Goal: Task Accomplishment & Management: Complete application form

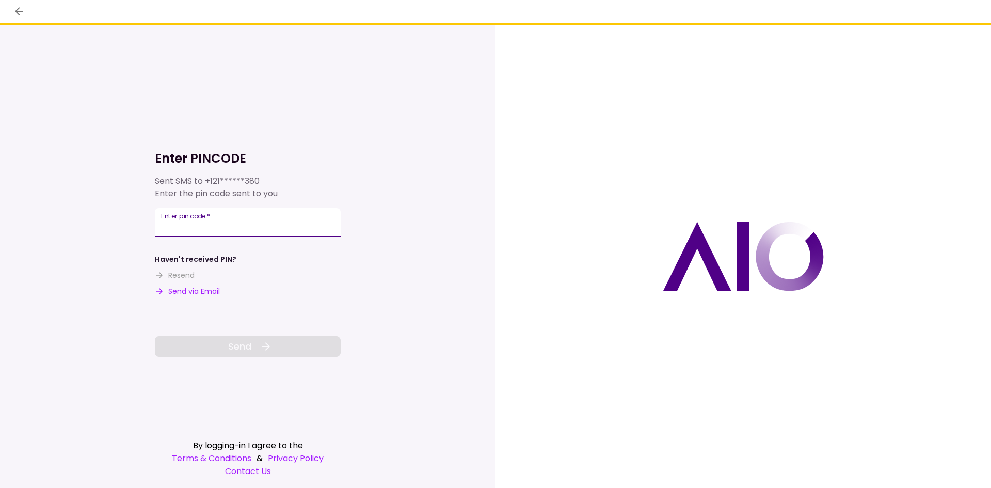
click at [207, 216] on div "Enter pin code   *" at bounding box center [248, 222] width 186 height 29
type input "******"
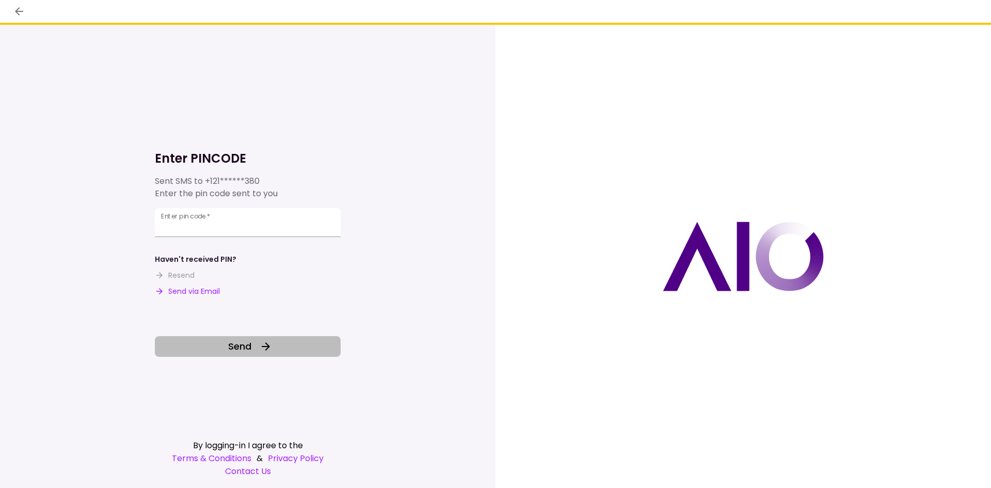
click at [229, 342] on span "Send" at bounding box center [239, 346] width 23 height 14
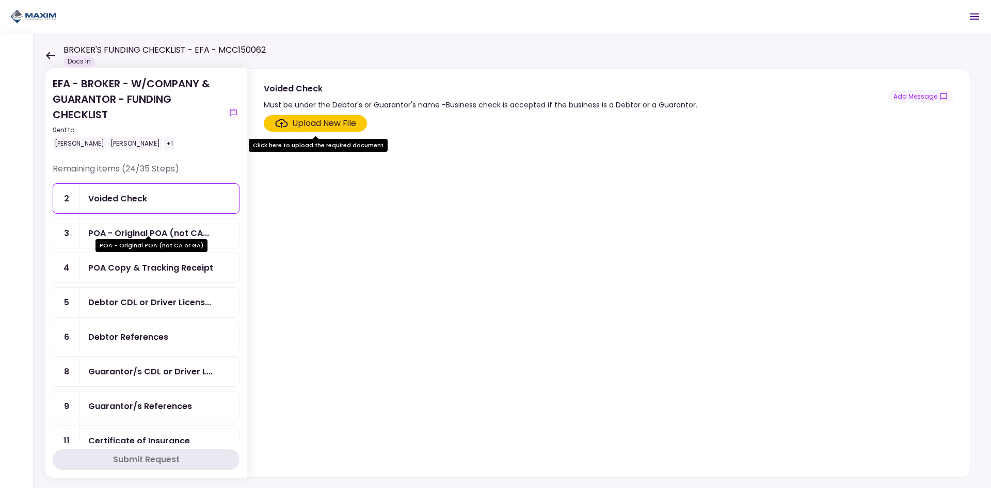
scroll to position [52, 0]
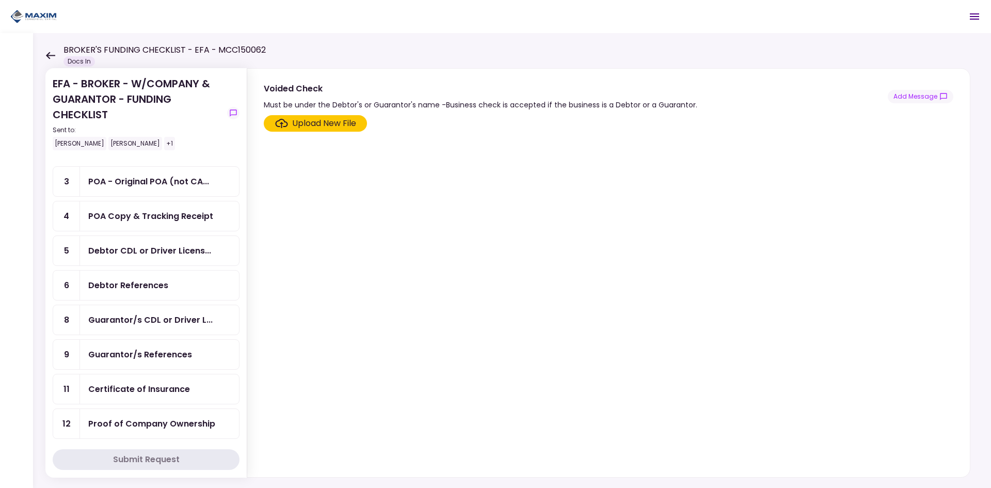
click at [147, 224] on div "POA Copy & Tracking Receipt" at bounding box center [159, 215] width 159 height 29
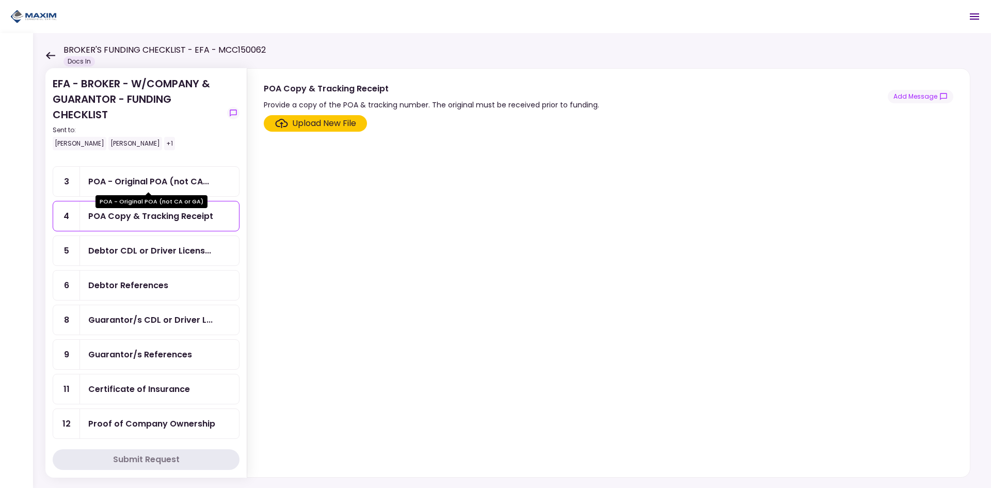
click at [157, 178] on div "POA - Original POA (not CA..." at bounding box center [148, 181] width 121 height 13
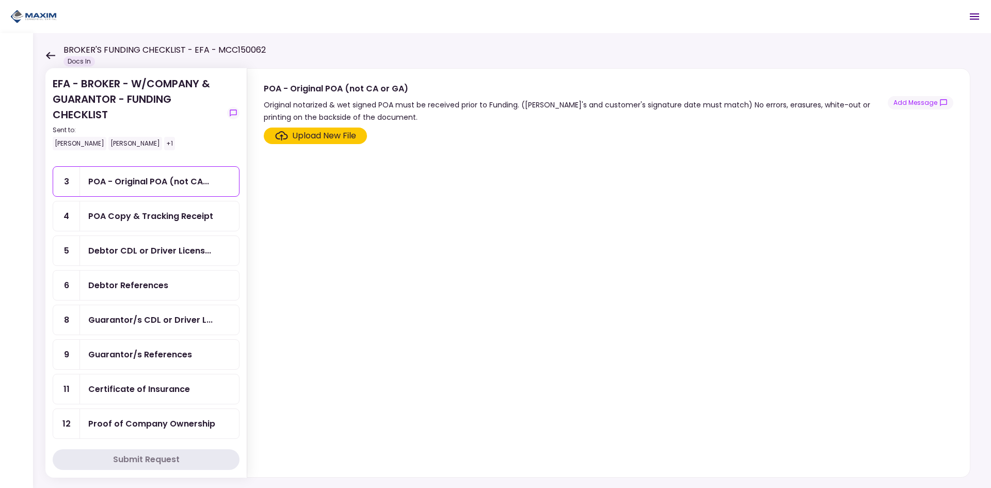
click at [151, 239] on div "Debtor CDL or Driver Licens..." at bounding box center [159, 250] width 159 height 29
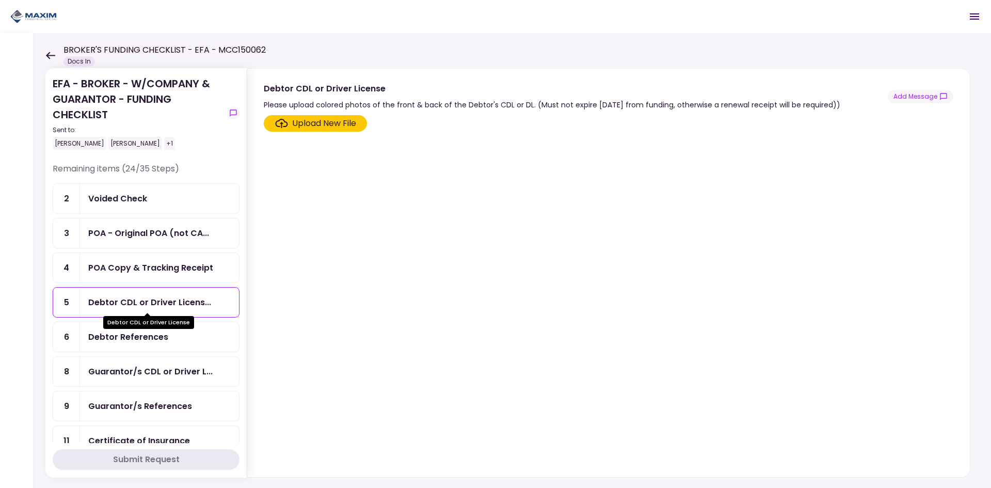
click at [171, 301] on div "Debtor CDL or Driver Licens..." at bounding box center [149, 302] width 123 height 13
click at [309, 126] on div "Upload New File" at bounding box center [324, 123] width 64 height 12
click at [0, 0] on input "Upload New File" at bounding box center [0, 0] width 0 height 0
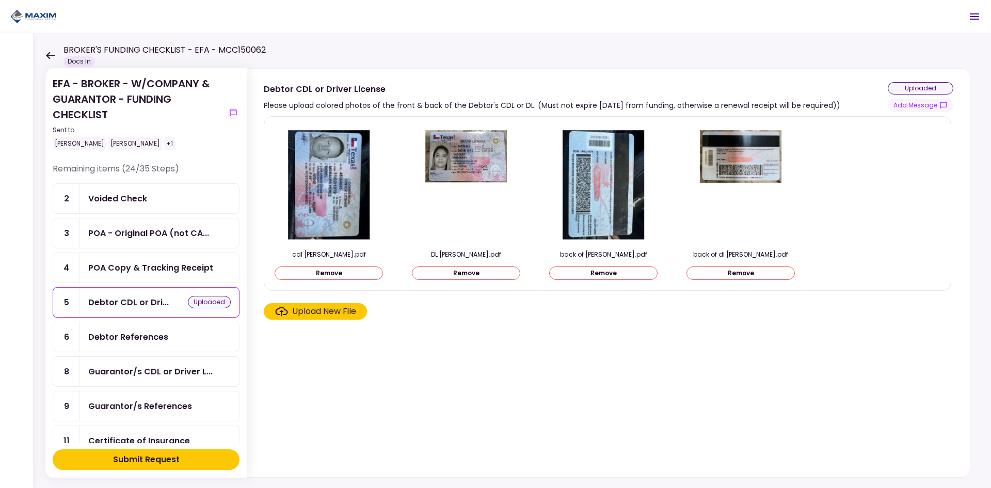
click at [121, 335] on div "Debtor References" at bounding box center [128, 336] width 80 height 13
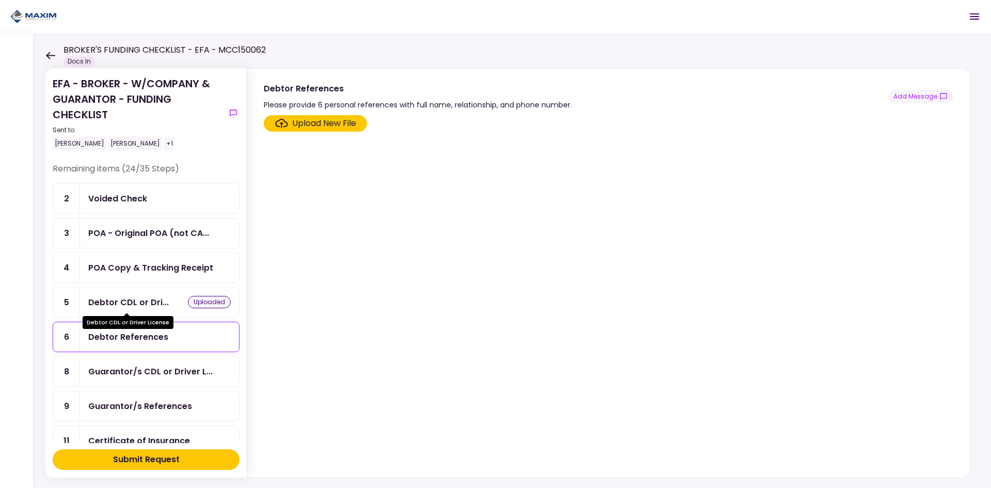
click at [134, 296] on div "Debtor CDL or Dri..." at bounding box center [128, 302] width 81 height 13
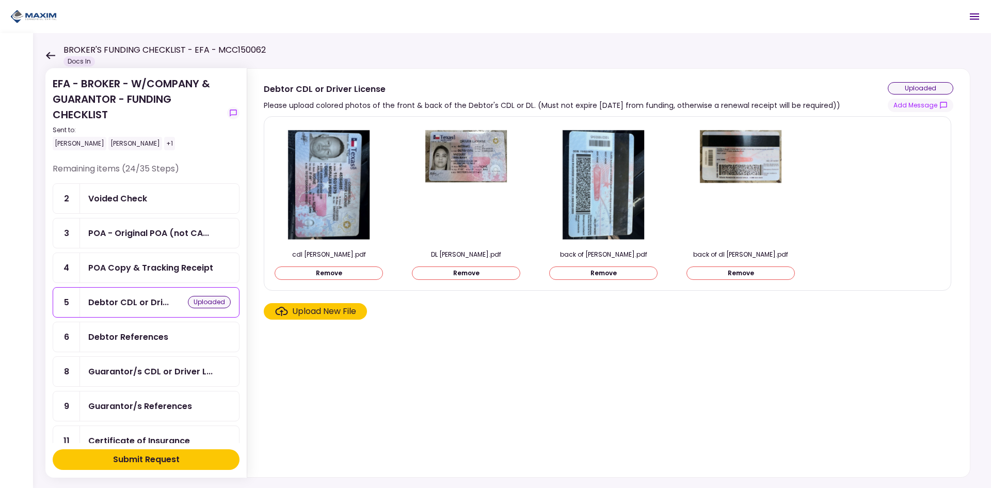
click at [140, 336] on div "Debtor References" at bounding box center [128, 336] width 80 height 13
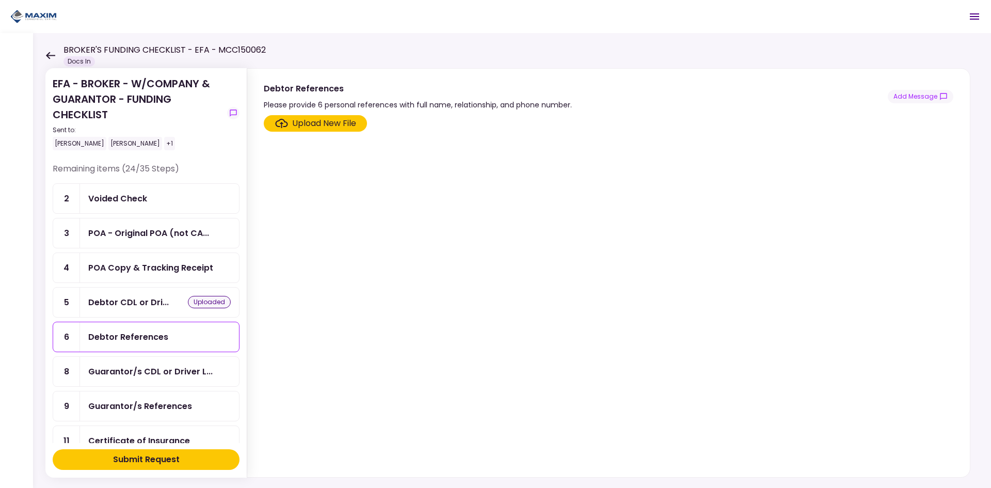
click at [162, 332] on div "Debtor References" at bounding box center [128, 336] width 80 height 13
click at [328, 124] on div "Upload New File" at bounding box center [324, 123] width 64 height 12
click at [0, 0] on input "Upload New File" at bounding box center [0, 0] width 0 height 0
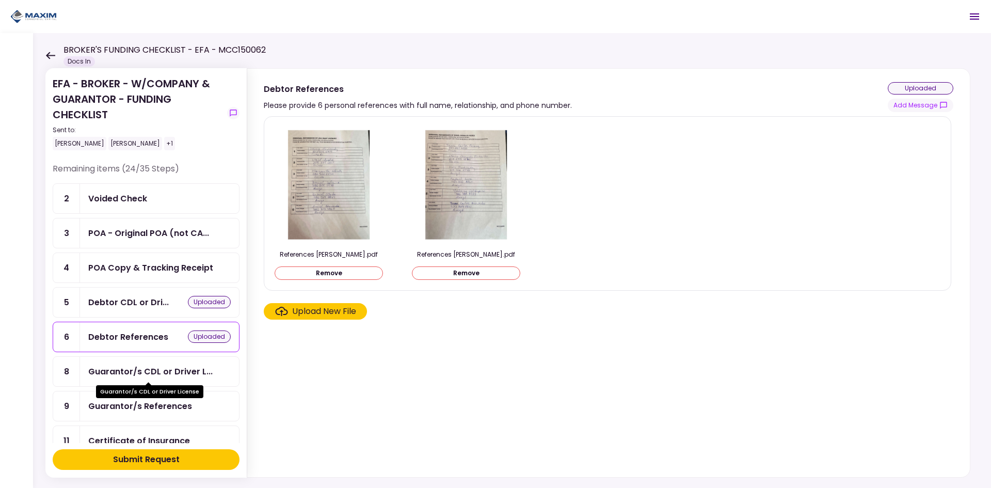
click at [137, 391] on div "Guarantor/s CDL or Driver License" at bounding box center [149, 391] width 107 height 13
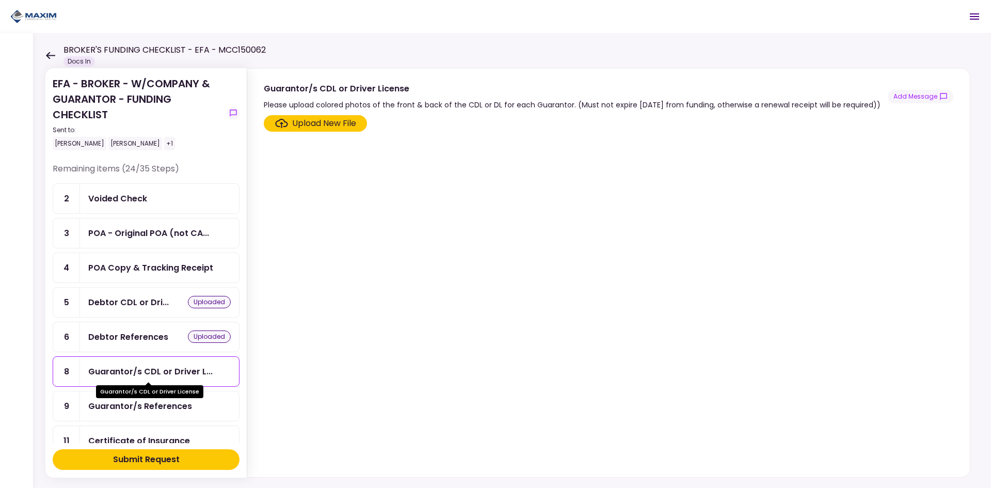
click at [139, 378] on div "Guarantor/s CDL or Driver License" at bounding box center [149, 388] width 107 height 20
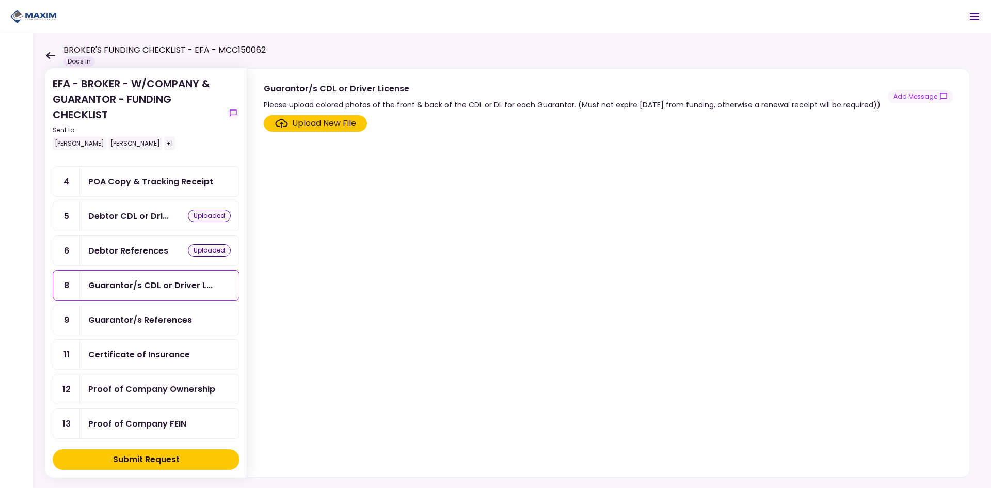
scroll to position [103, 0]
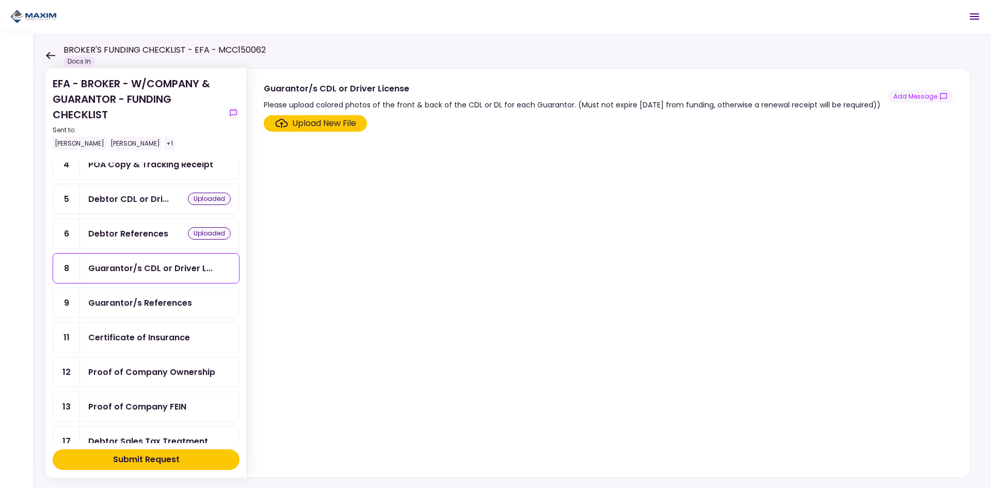
click at [147, 221] on div "Debtor References uploaded" at bounding box center [159, 233] width 159 height 29
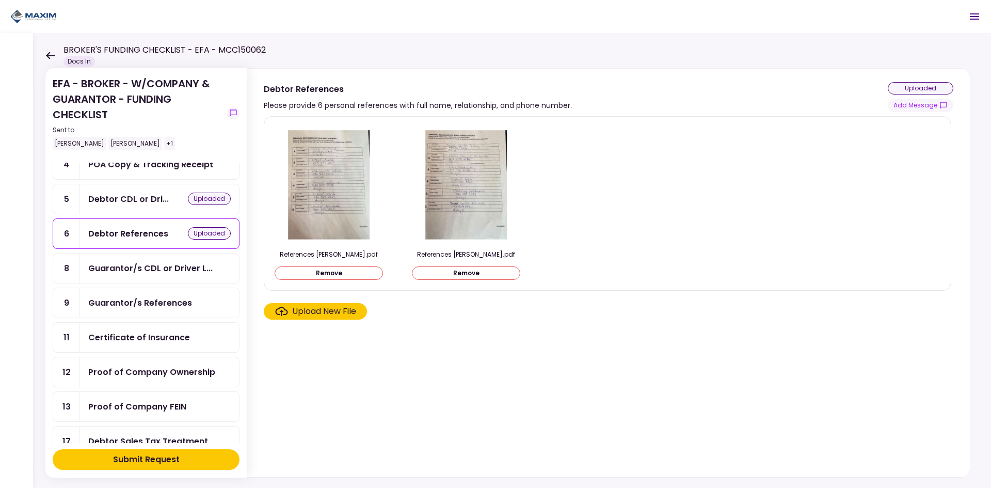
click at [355, 276] on button "Remove" at bounding box center [329, 272] width 108 height 13
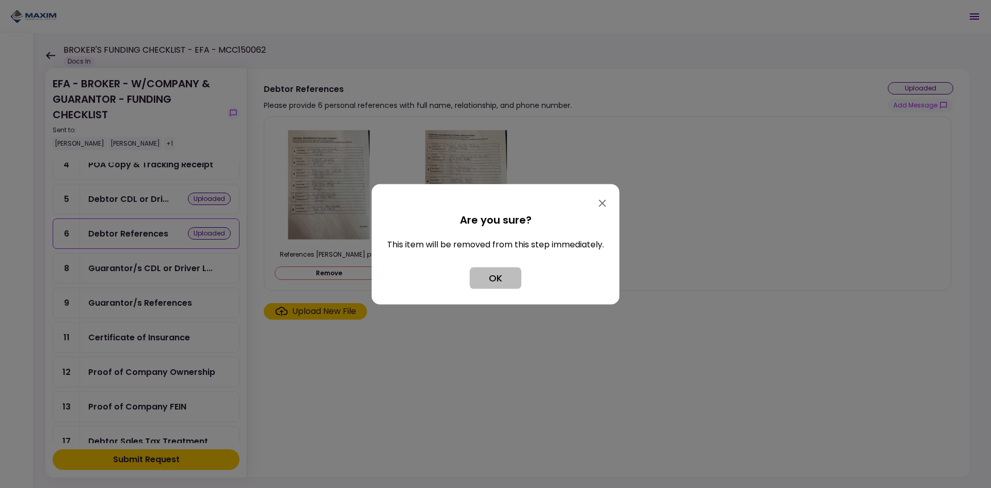
click at [512, 283] on button "OK" at bounding box center [496, 278] width 52 height 22
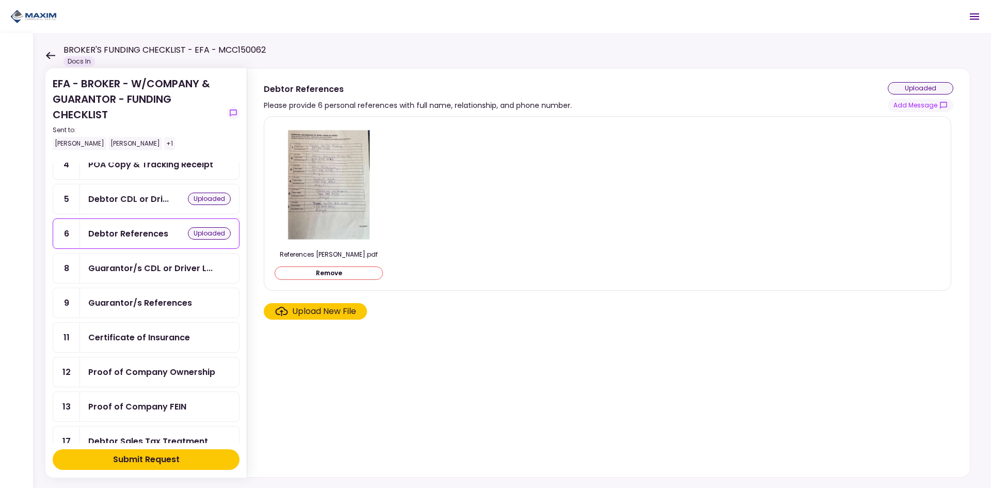
click at [99, 195] on div "Debtor CDL or Dri..." at bounding box center [128, 199] width 81 height 13
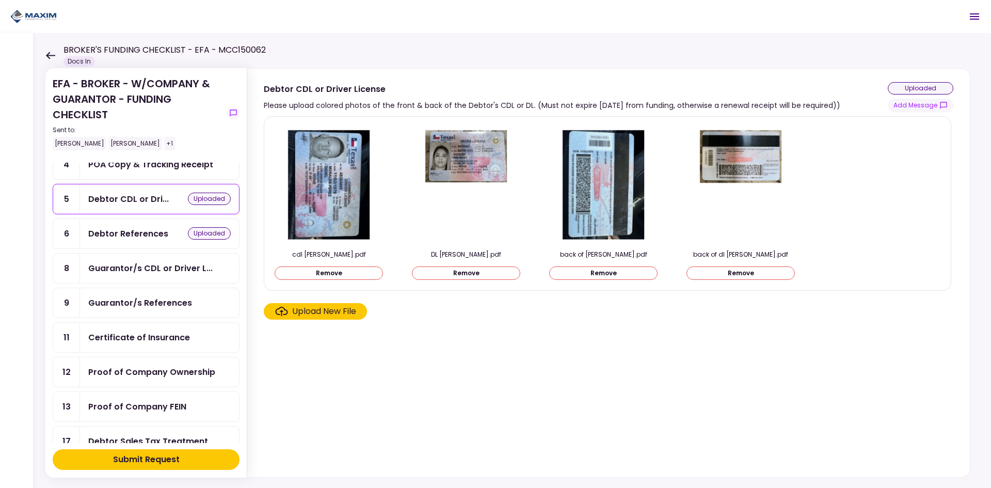
click at [475, 270] on button "Remove" at bounding box center [466, 272] width 108 height 13
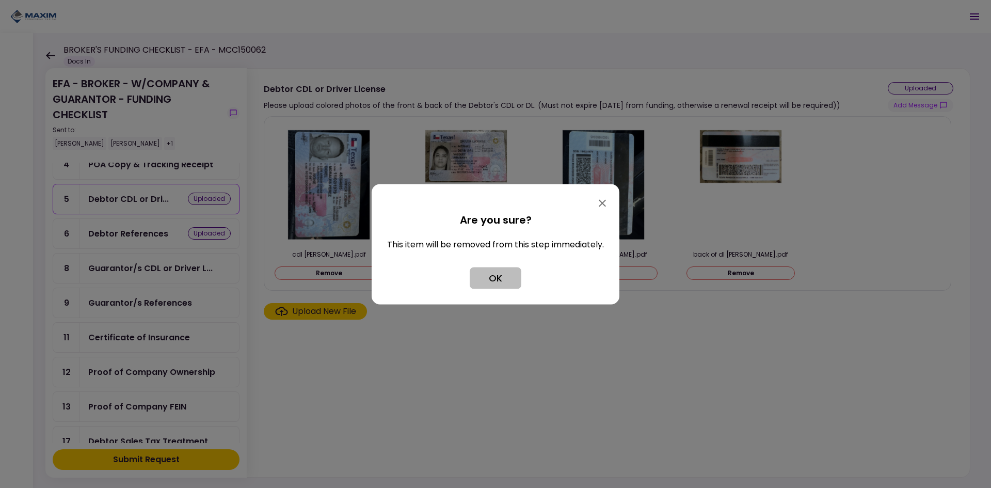
click at [489, 272] on button "OK" at bounding box center [496, 278] width 52 height 22
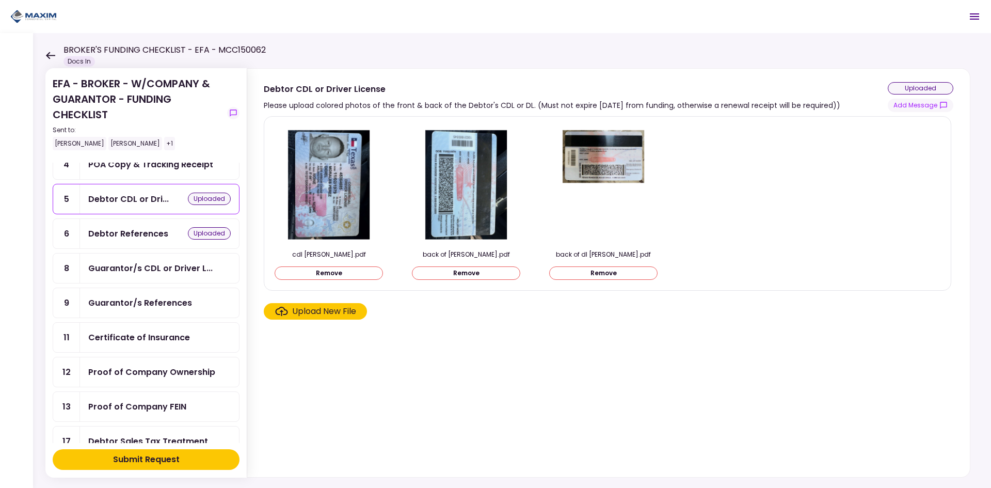
click at [487, 276] on button "Remove" at bounding box center [466, 272] width 108 height 13
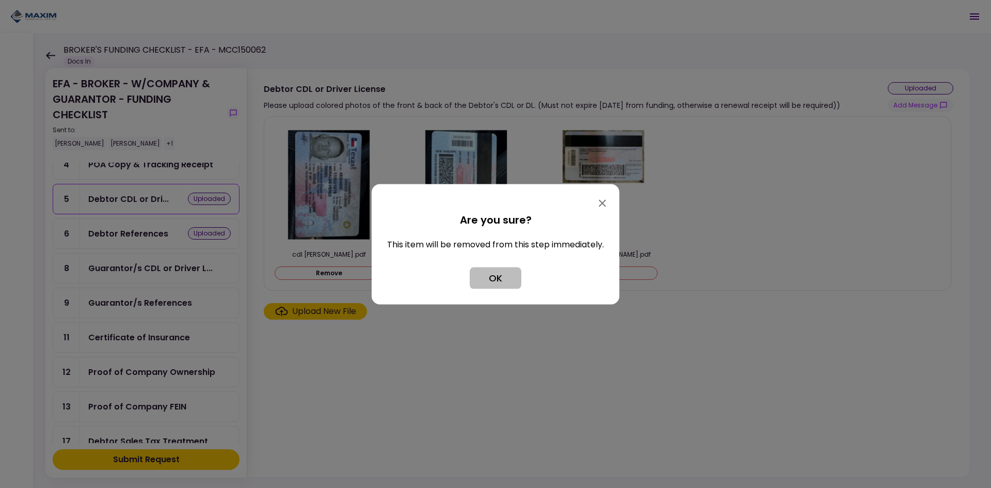
click at [499, 278] on button "OK" at bounding box center [496, 278] width 52 height 22
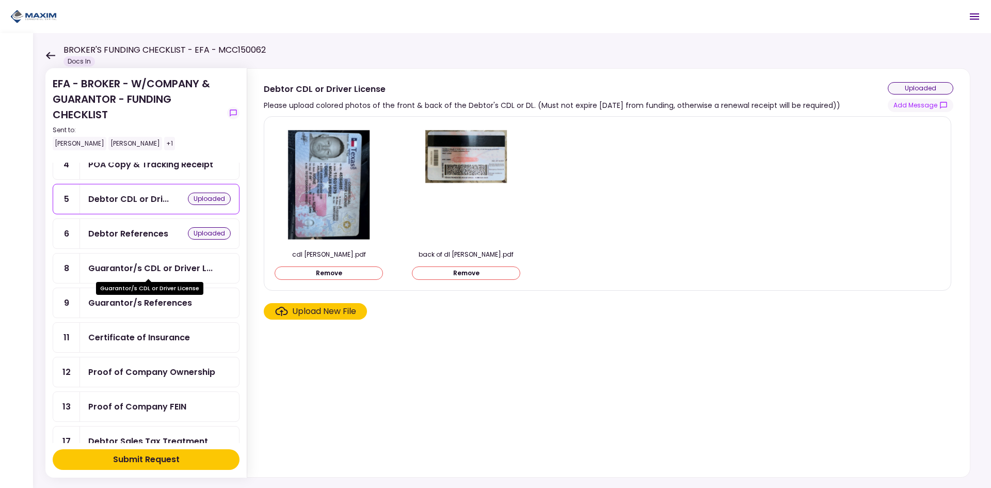
click at [120, 271] on div "Guarantor/s CDL or Driver L..." at bounding box center [150, 268] width 124 height 13
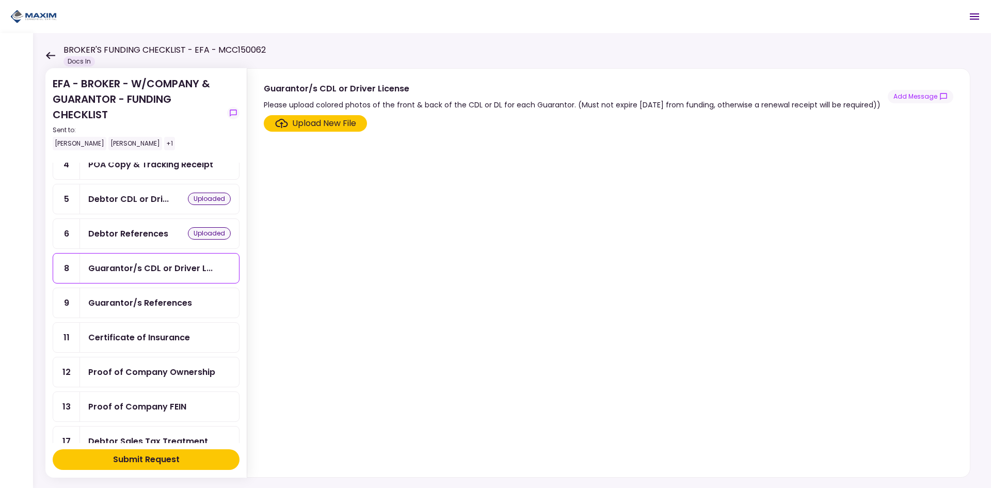
click at [325, 130] on div "Upload New File" at bounding box center [324, 123] width 64 height 12
click at [0, 0] on input "Upload New File" at bounding box center [0, 0] width 0 height 0
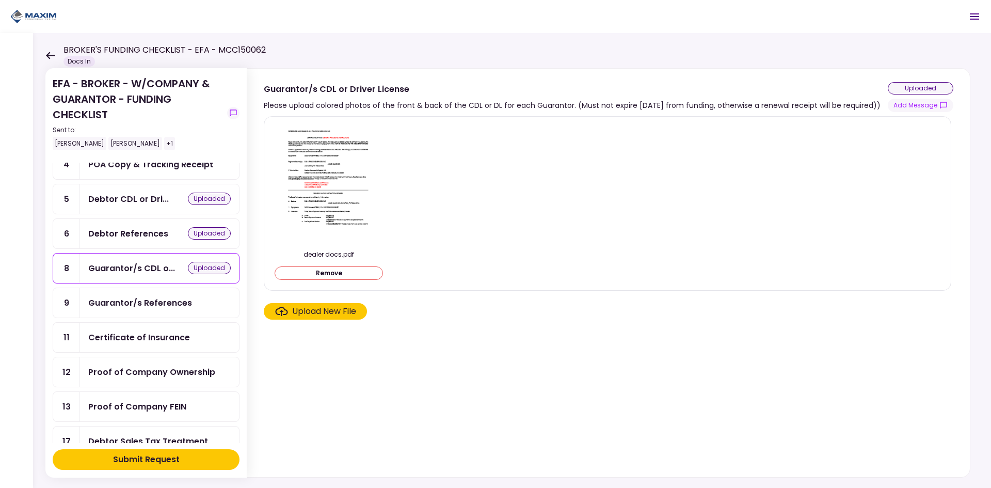
click at [312, 279] on button "Remove" at bounding box center [329, 272] width 108 height 13
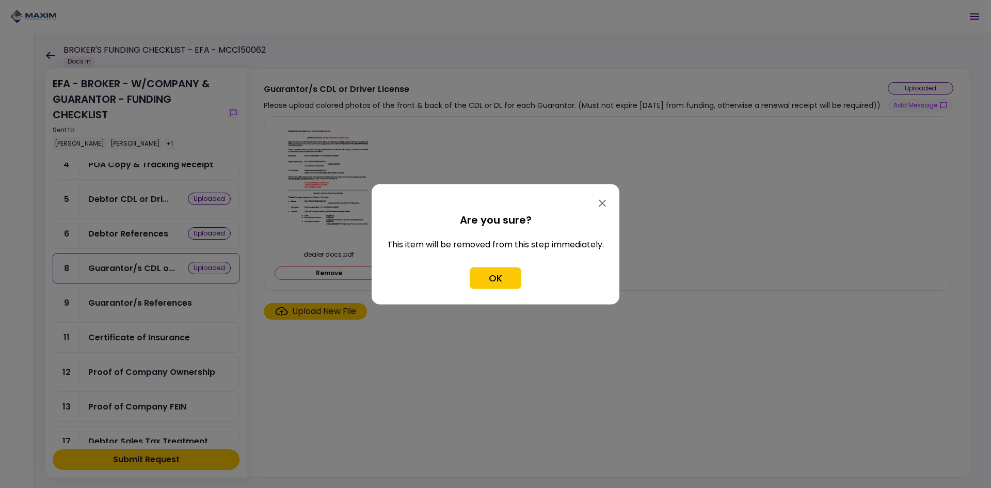
click at [485, 269] on button "OK" at bounding box center [496, 278] width 52 height 22
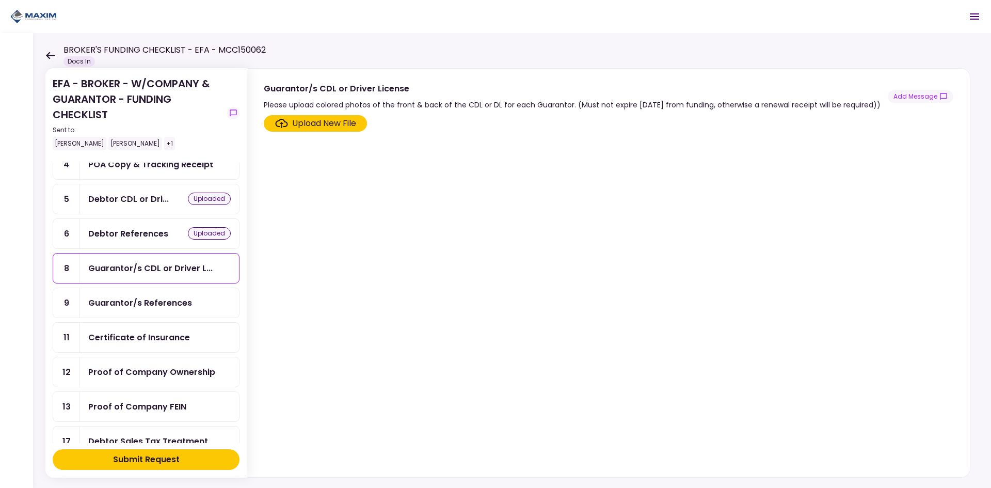
click at [322, 130] on div "Upload New File" at bounding box center [324, 123] width 64 height 12
click at [0, 0] on input "Upload New File" at bounding box center [0, 0] width 0 height 0
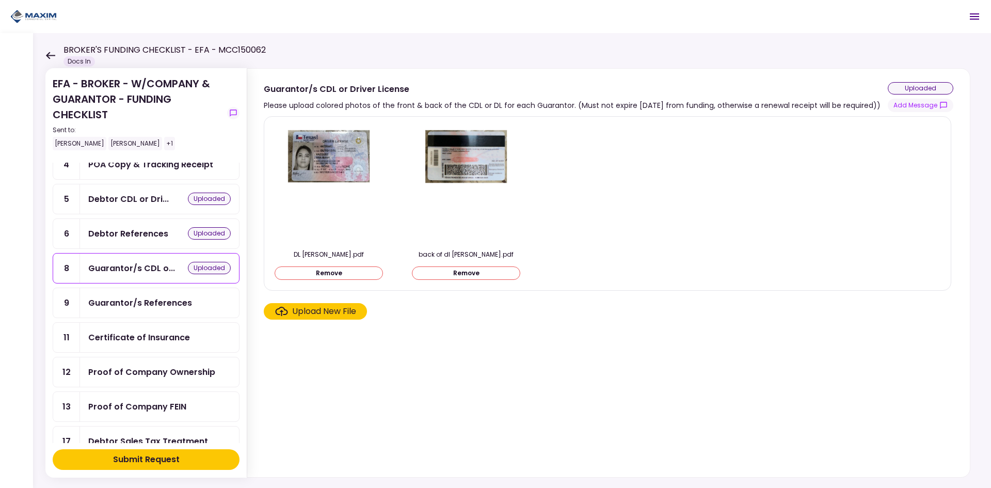
click at [132, 310] on div "Guarantor/s References" at bounding box center [159, 302] width 159 height 29
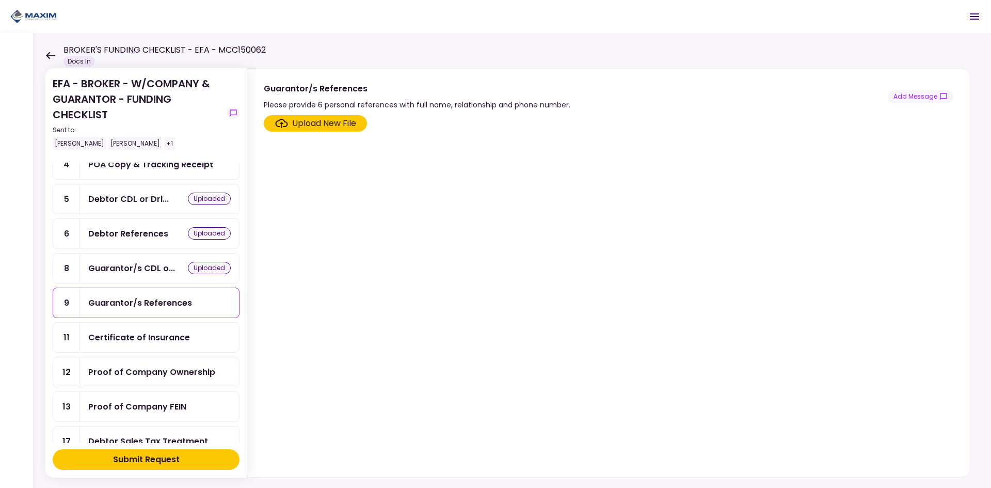
click at [302, 122] on div "Upload New File" at bounding box center [324, 123] width 64 height 12
click at [0, 0] on input "Upload New File" at bounding box center [0, 0] width 0 height 0
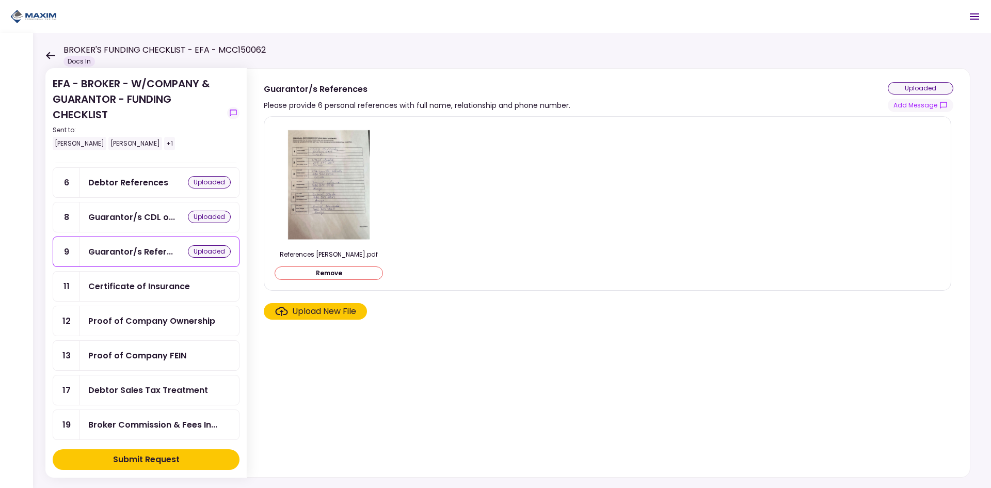
scroll to position [155, 0]
click at [132, 316] on div "Proof of Company Ownership" at bounding box center [151, 320] width 127 height 13
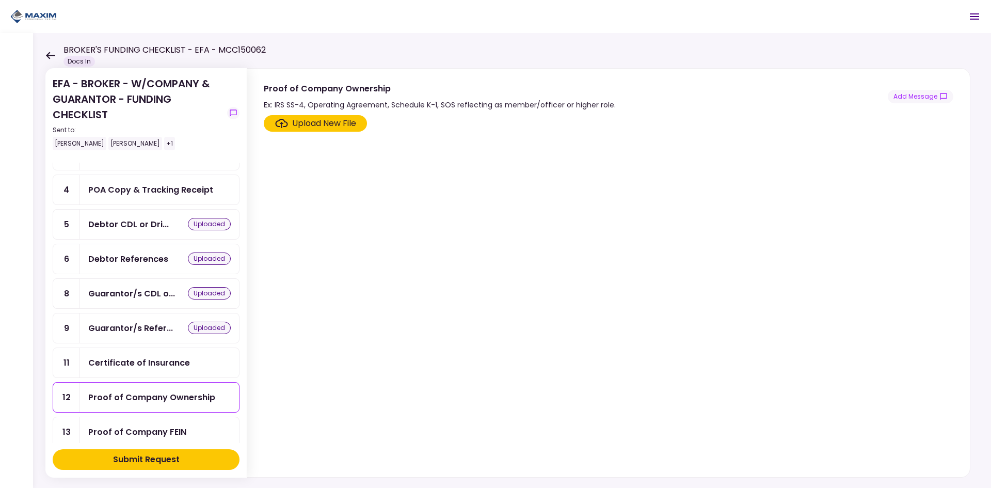
scroll to position [52, 0]
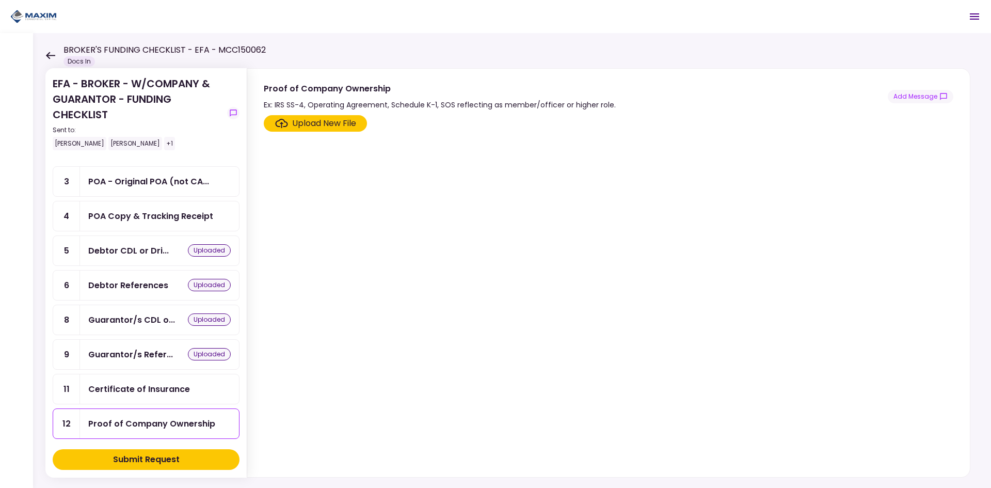
click at [184, 215] on div "POA Copy & Tracking Receipt" at bounding box center [150, 216] width 125 height 13
click at [310, 118] on div "Upload New File" at bounding box center [324, 123] width 64 height 12
click at [0, 0] on input "Upload New File" at bounding box center [0, 0] width 0 height 0
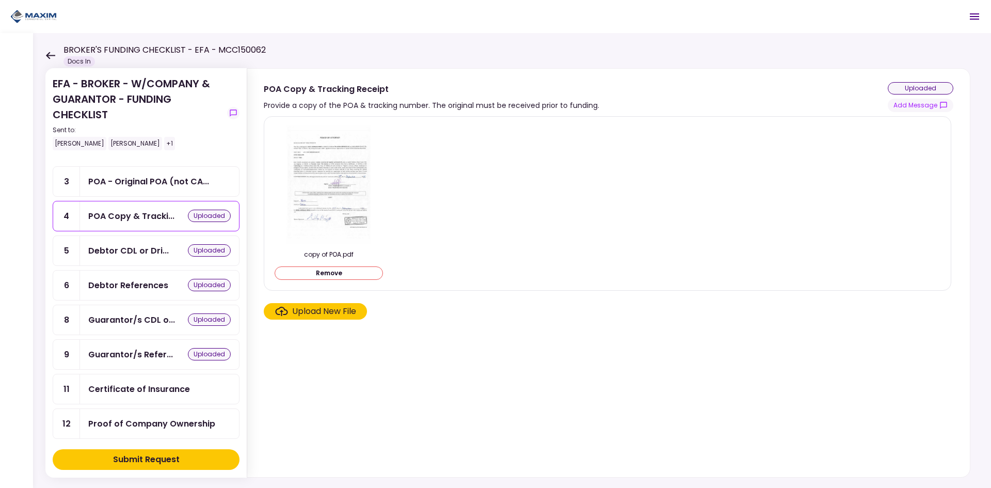
click at [204, 215] on div "uploaded" at bounding box center [209, 216] width 43 height 12
click at [311, 316] on div "Upload New File" at bounding box center [324, 311] width 64 height 12
click at [0, 0] on input "Upload New File" at bounding box center [0, 0] width 0 height 0
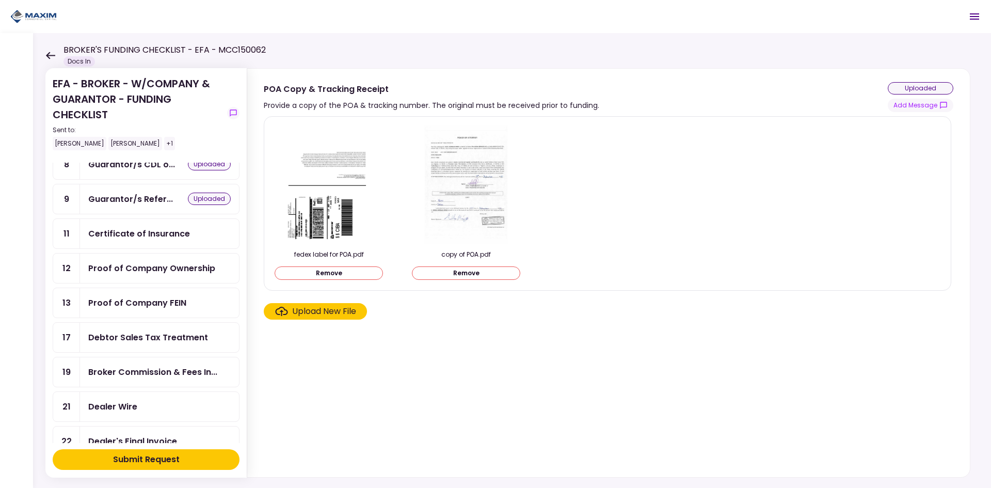
scroll to position [207, 0]
click at [178, 265] on div "Proof of Company Ownership" at bounding box center [151, 268] width 127 height 13
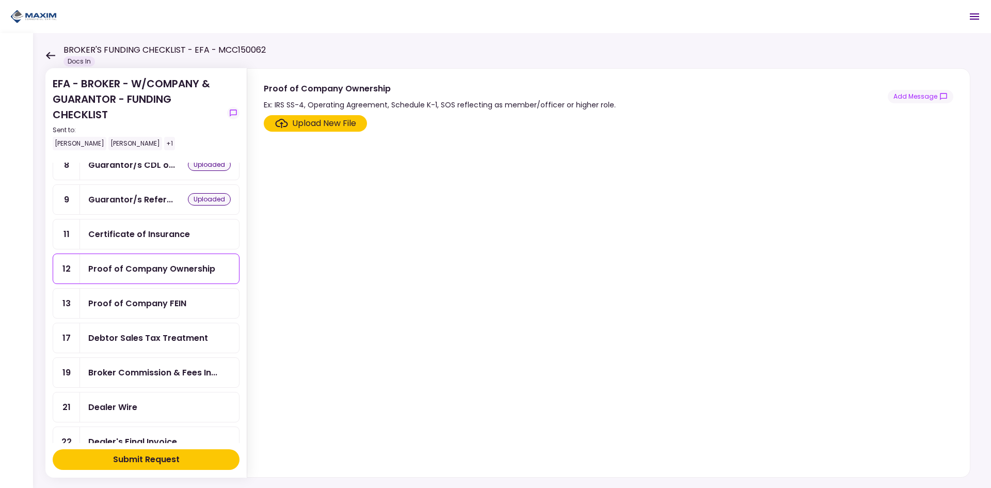
click at [321, 125] on div "Upload New File" at bounding box center [324, 123] width 64 height 12
click at [0, 0] on input "Upload New File" at bounding box center [0, 0] width 0 height 0
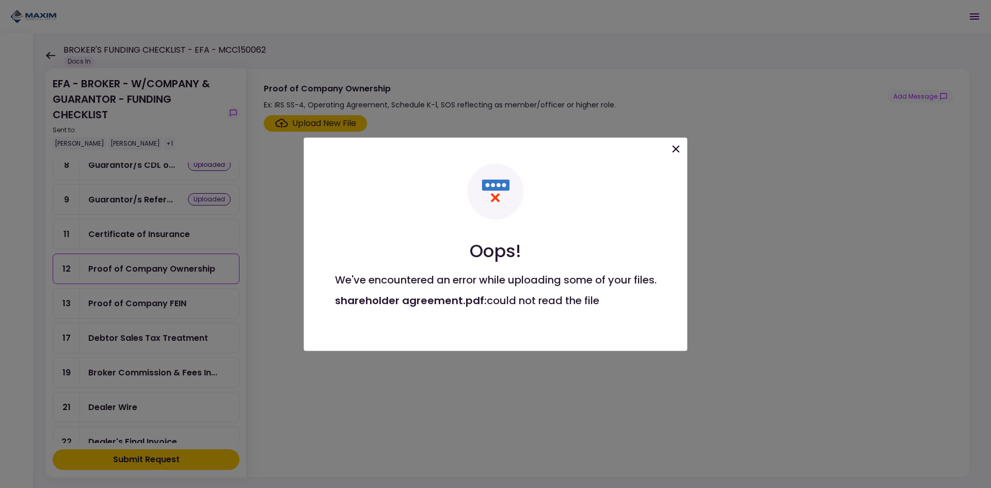
click at [668, 152] on div "Oops! We've encountered an error while uploading some of your files. shareholde…" at bounding box center [496, 243] width 384 height 213
click at [679, 152] on icon at bounding box center [676, 148] width 12 height 12
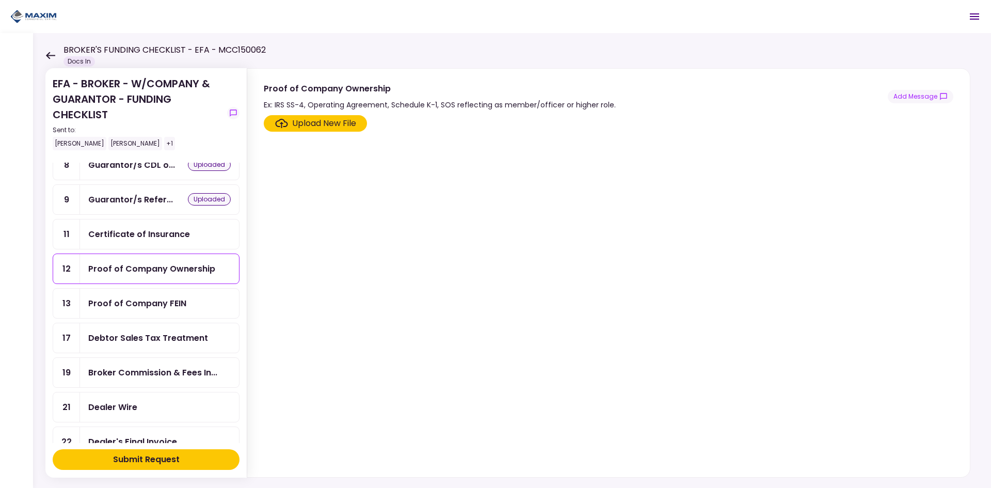
click at [344, 126] on div "Upload New File" at bounding box center [324, 123] width 64 height 12
click at [0, 0] on input "Upload New File" at bounding box center [0, 0] width 0 height 0
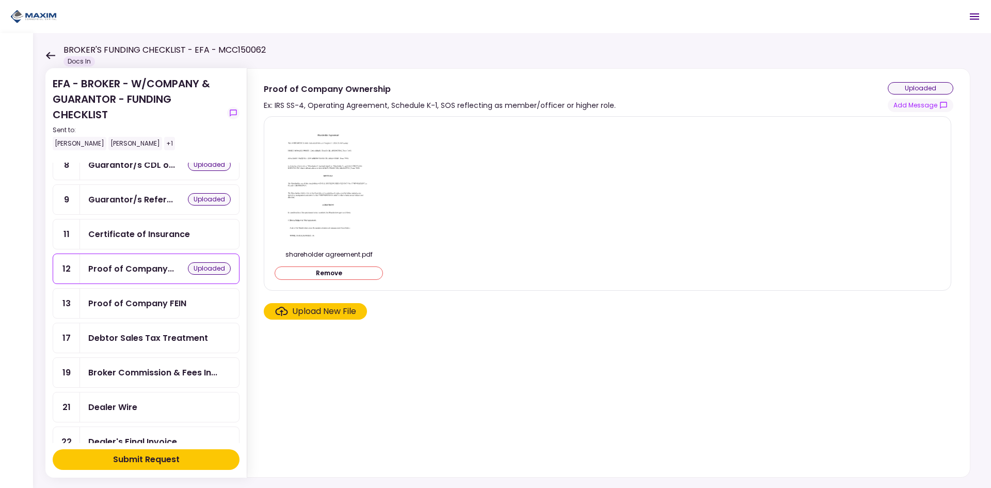
click at [140, 343] on div "Debtor Sales Tax Treatment" at bounding box center [148, 337] width 120 height 13
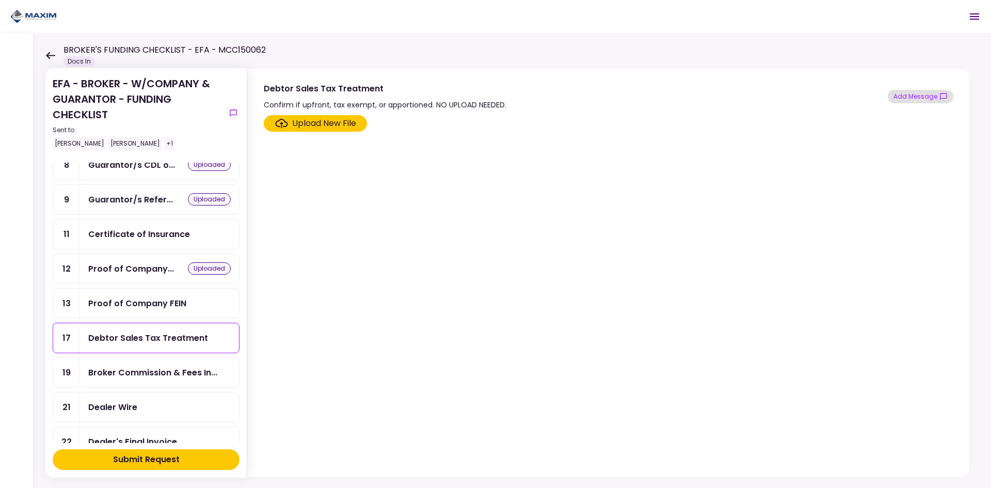
click at [895, 90] on button "Add Message" at bounding box center [921, 96] width 66 height 13
click at [876, 139] on div at bounding box center [876, 133] width 203 height 21
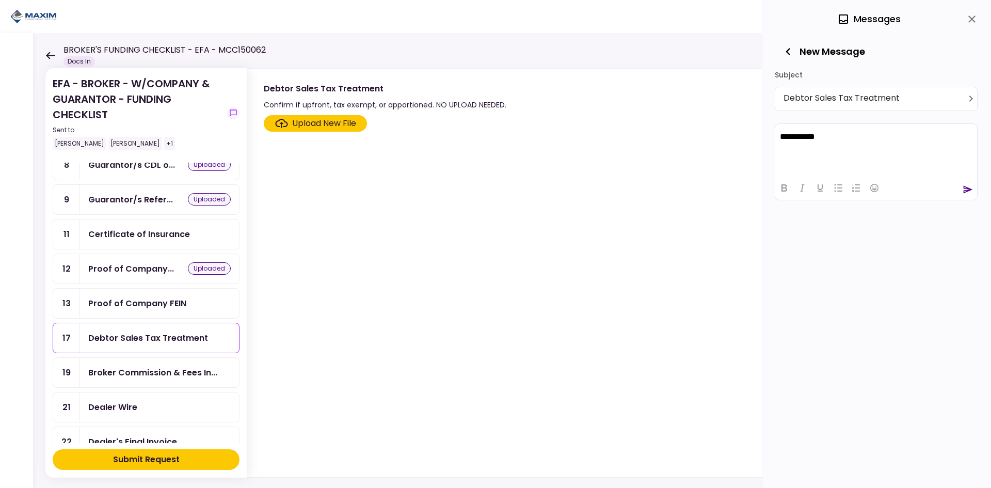
click at [960, 188] on div at bounding box center [876, 188] width 202 height 20
click at [964, 189] on icon "send" at bounding box center [968, 189] width 10 height 10
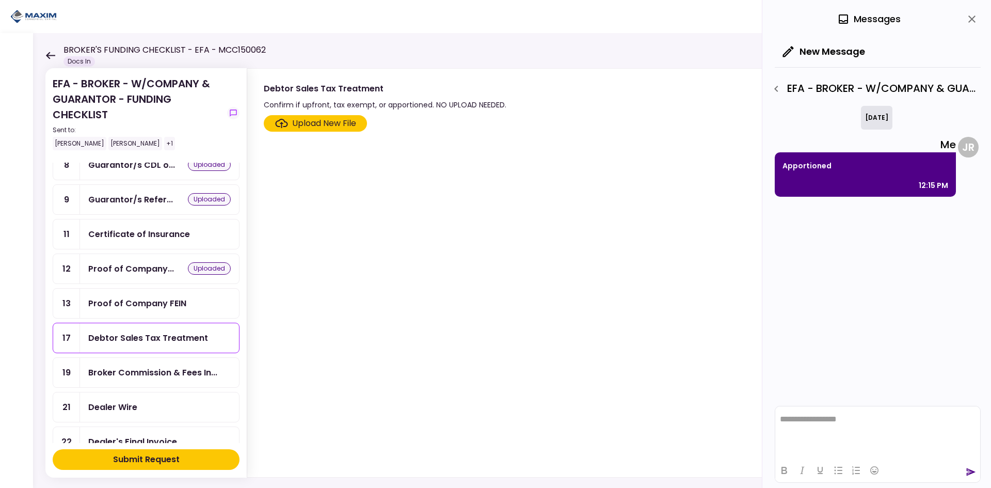
click at [134, 372] on div "Broker Commission & Fees In..." at bounding box center [152, 372] width 129 height 13
click at [977, 15] on icon "close" at bounding box center [972, 19] width 12 height 12
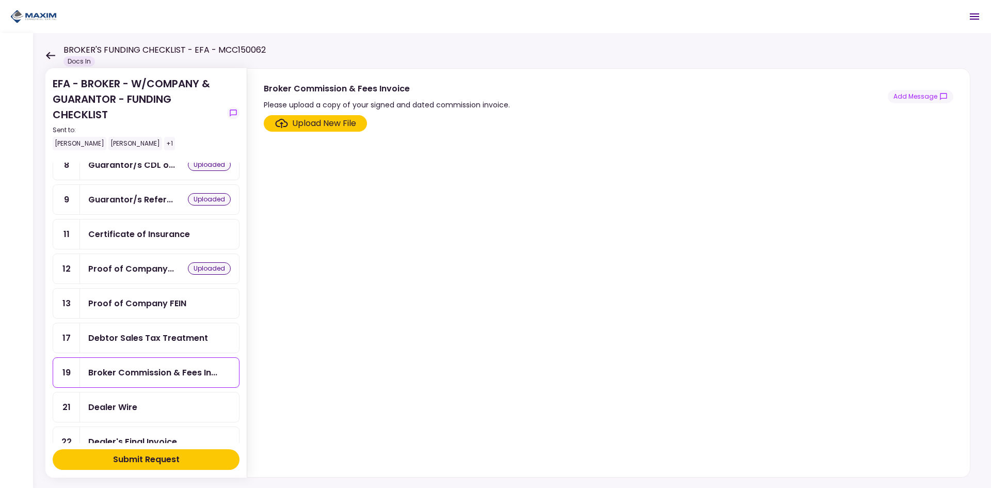
click at [177, 342] on div "Debtor Sales Tax Treatment" at bounding box center [148, 337] width 120 height 13
click at [923, 93] on button "Add Message" at bounding box center [921, 96] width 66 height 13
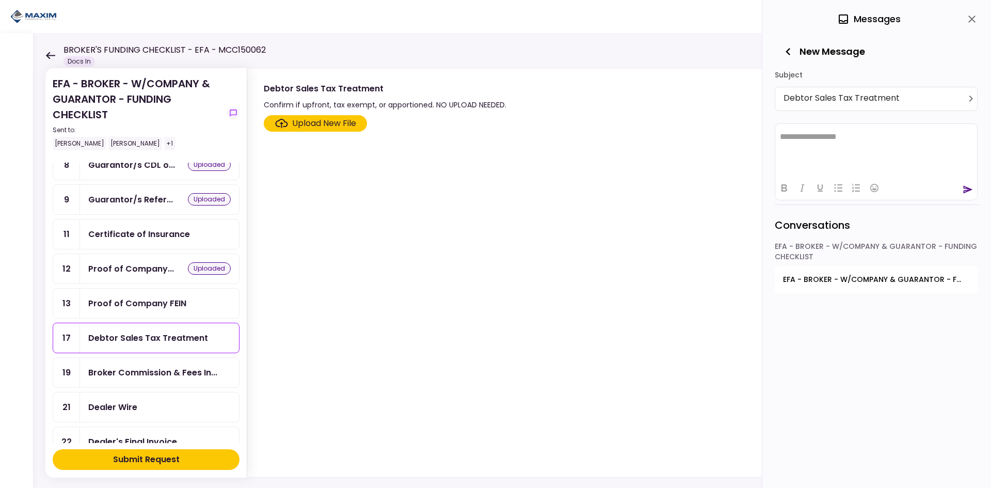
drag, startPoint x: 923, startPoint y: 93, endPoint x: 920, endPoint y: 81, distance: 12.8
click at [919, 81] on div "Subject" at bounding box center [876, 74] width 203 height 15
click at [874, 149] on html at bounding box center [876, 135] width 202 height 25
click at [970, 200] on div "**********" at bounding box center [878, 135] width 206 height 137
click at [970, 189] on icon "send" at bounding box center [968, 189] width 9 height 8
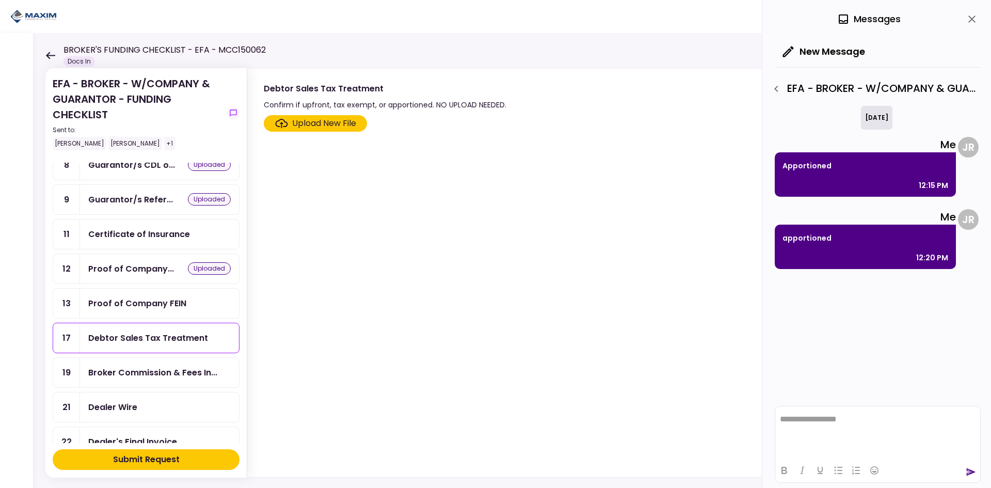
click at [971, 18] on icon "close" at bounding box center [971, 18] width 7 height 7
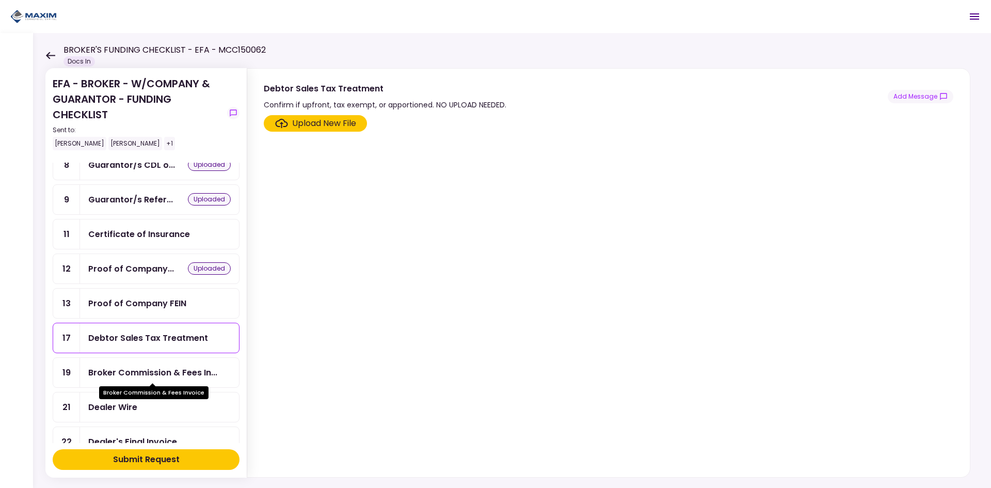
click at [131, 372] on div "Broker Commission & Fees In..." at bounding box center [152, 372] width 129 height 13
click at [329, 126] on div "Upload New File" at bounding box center [324, 123] width 64 height 12
click at [0, 0] on input "Upload New File" at bounding box center [0, 0] width 0 height 0
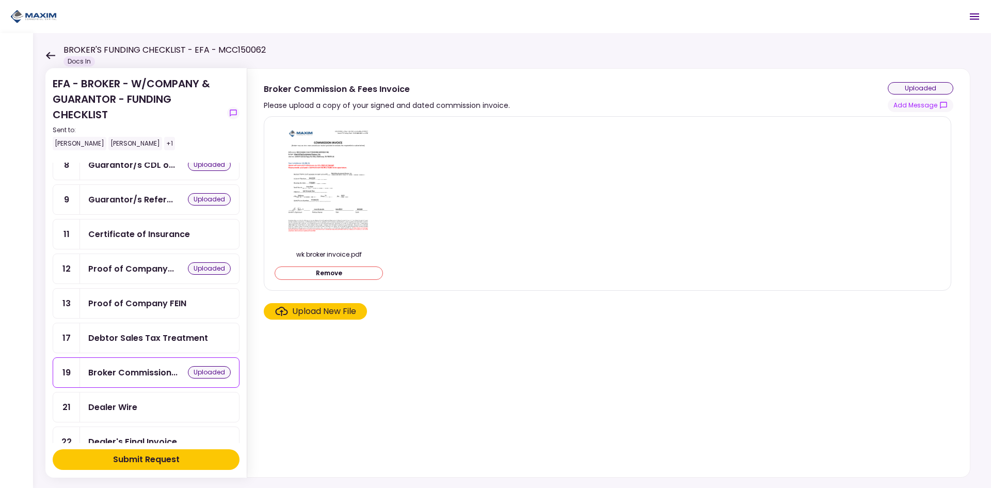
click at [134, 409] on div "Dealer Wire" at bounding box center [112, 407] width 49 height 13
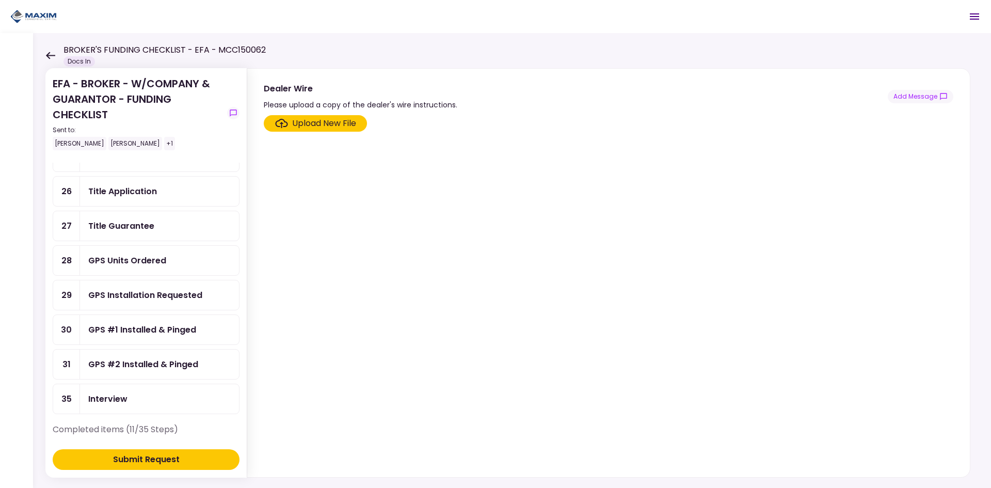
scroll to position [568, 0]
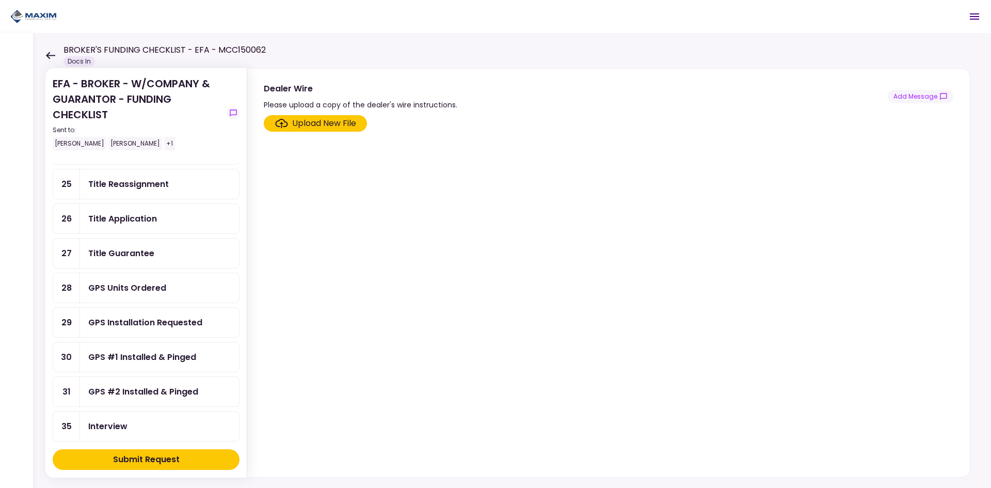
click at [166, 292] on div "GPS Units Ordered" at bounding box center [159, 287] width 142 height 13
click at [914, 99] on button "Add Message" at bounding box center [921, 96] width 66 height 13
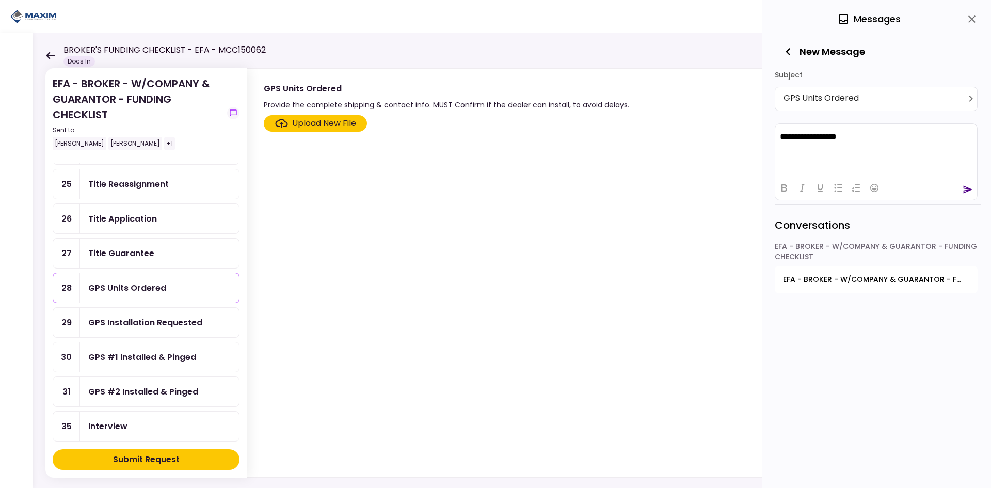
click at [977, 192] on div "**********" at bounding box center [876, 161] width 203 height 77
click at [968, 191] on icon "send" at bounding box center [968, 189] width 9 height 8
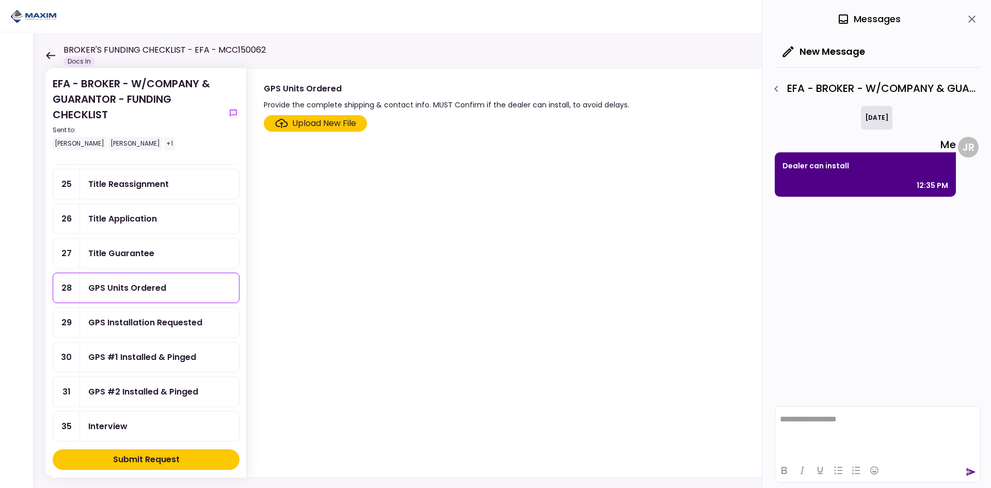
click at [149, 323] on div "GPS Installation Requested" at bounding box center [145, 322] width 114 height 13
click at [153, 325] on div "GPS Installation Requested" at bounding box center [145, 322] width 114 height 13
click at [163, 291] on div "GPS Units Ordered" at bounding box center [127, 287] width 78 height 13
click at [152, 310] on div "GPS Installation Requested" at bounding box center [159, 322] width 159 height 29
click at [161, 299] on div "GPS Units Ordered" at bounding box center [159, 287] width 159 height 29
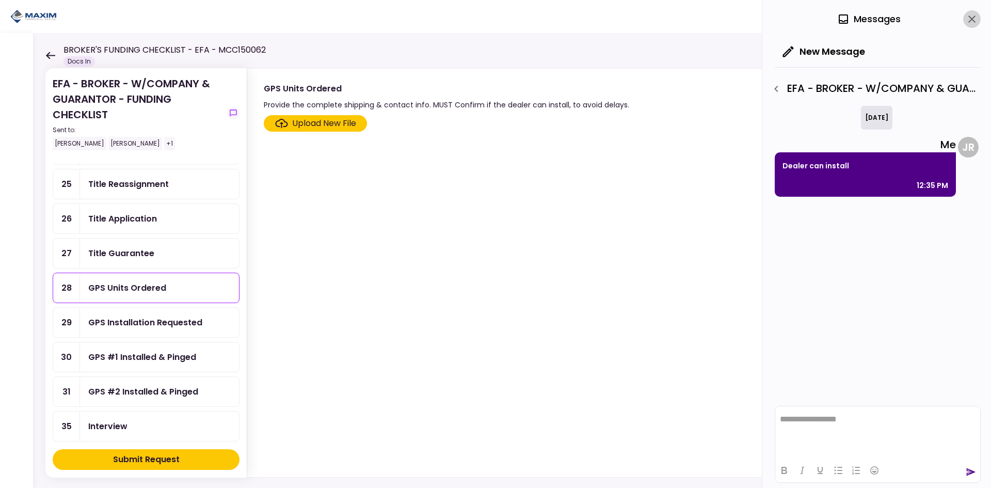
click at [967, 14] on icon "close" at bounding box center [972, 19] width 12 height 12
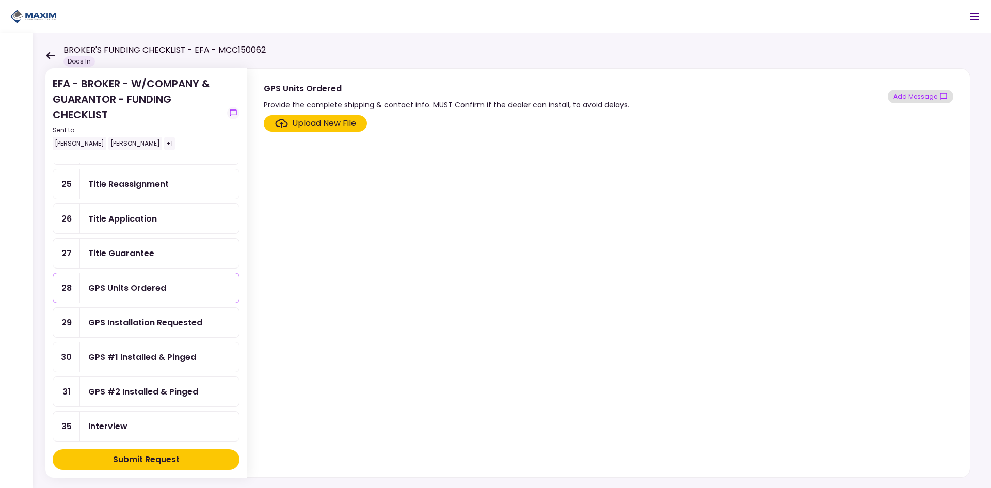
click at [928, 91] on button "Add Message" at bounding box center [921, 96] width 66 height 13
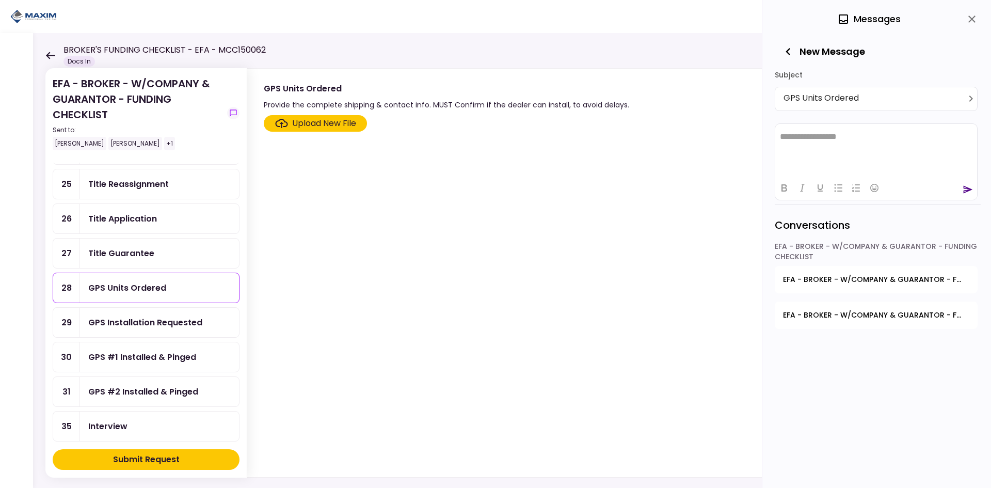
click at [820, 129] on html "**********" at bounding box center [876, 136] width 202 height 26
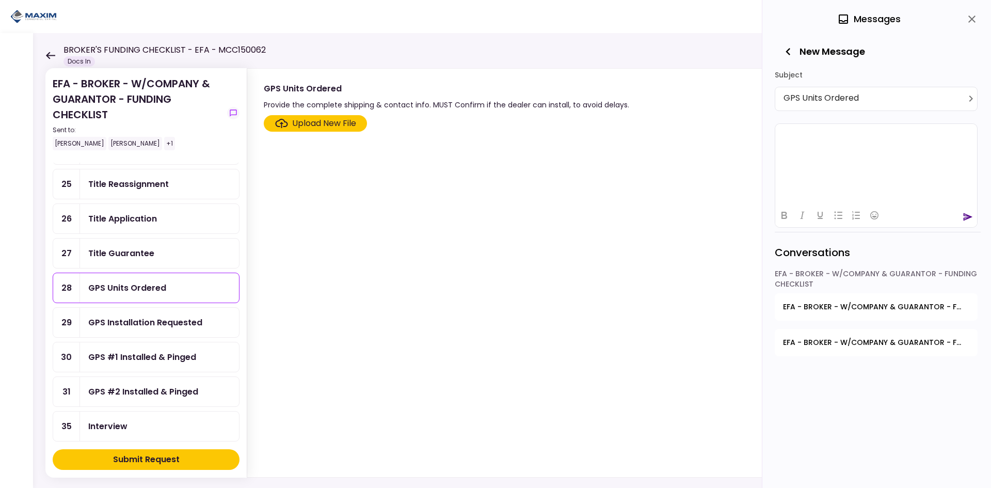
scroll to position [18, 0]
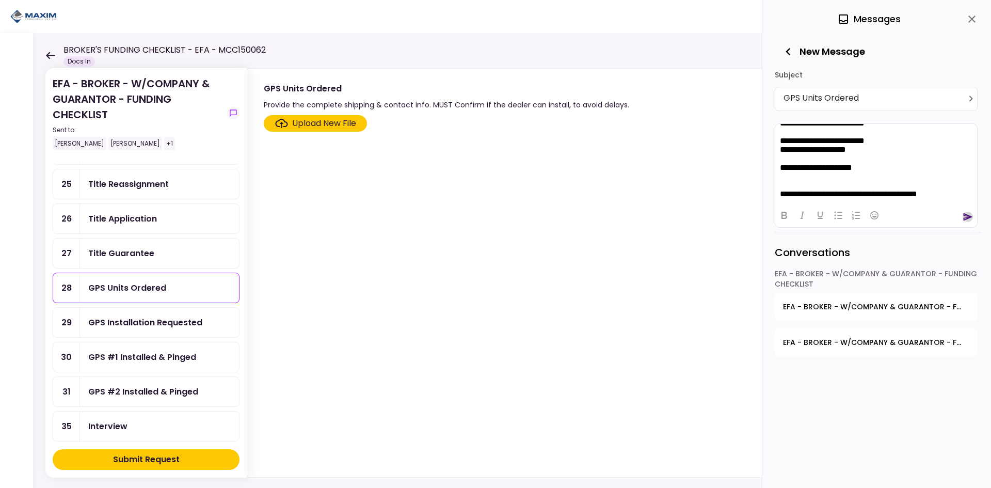
click at [967, 216] on icon "send" at bounding box center [968, 217] width 9 height 8
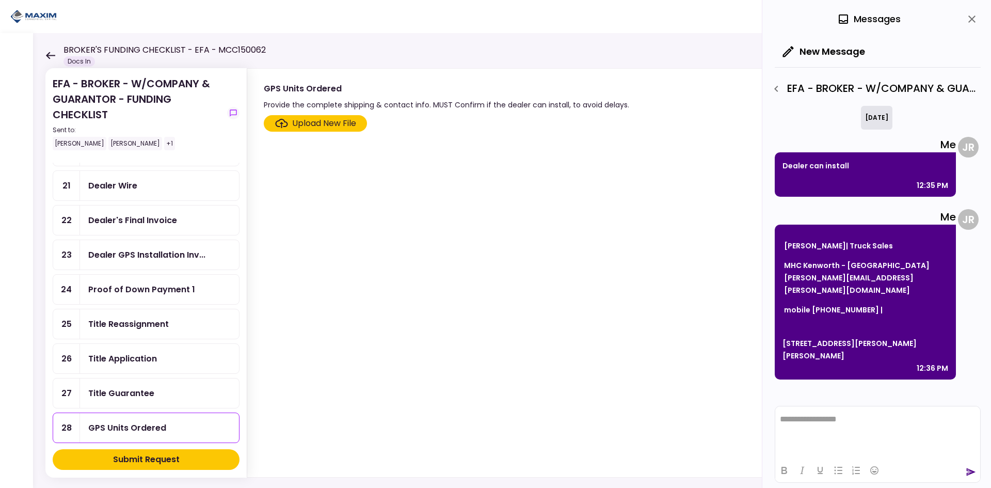
scroll to position [413, 0]
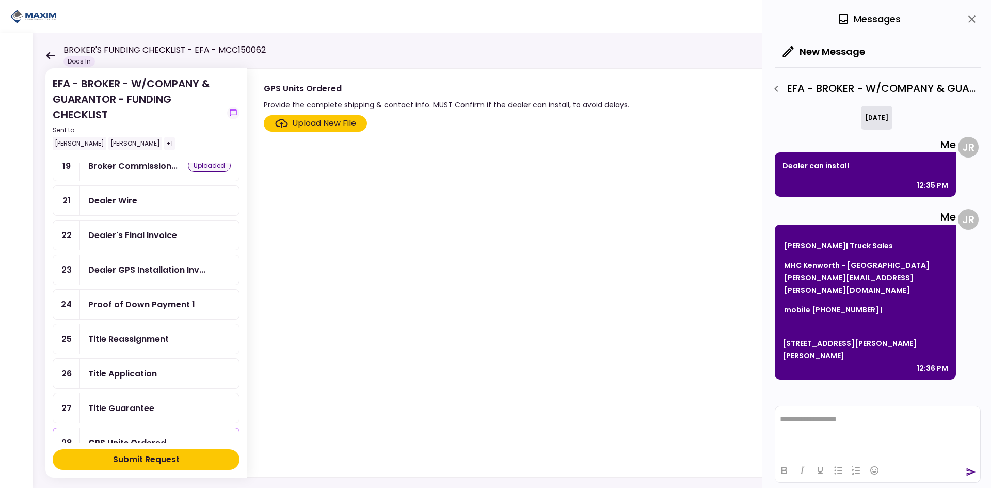
click at [158, 265] on div "Dealer GPS Installation Inv..." at bounding box center [146, 269] width 117 height 13
click at [978, 23] on button "close" at bounding box center [972, 19] width 18 height 18
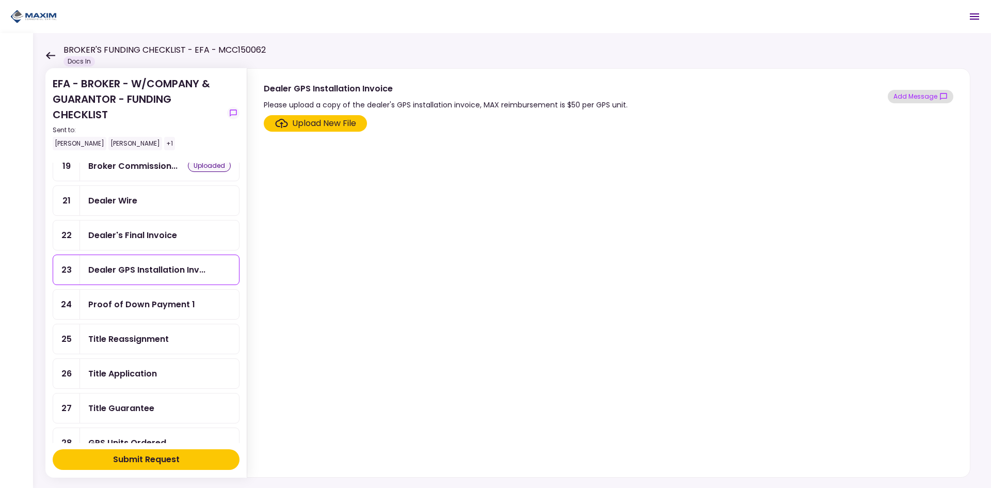
click at [922, 98] on button "Add Message" at bounding box center [921, 96] width 66 height 13
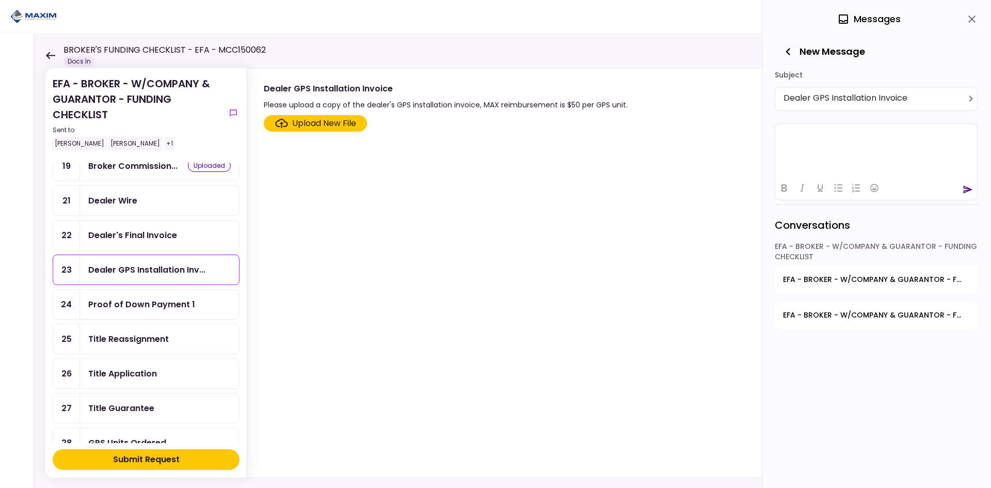
click at [847, 114] on div "**********" at bounding box center [878, 133] width 206 height 133
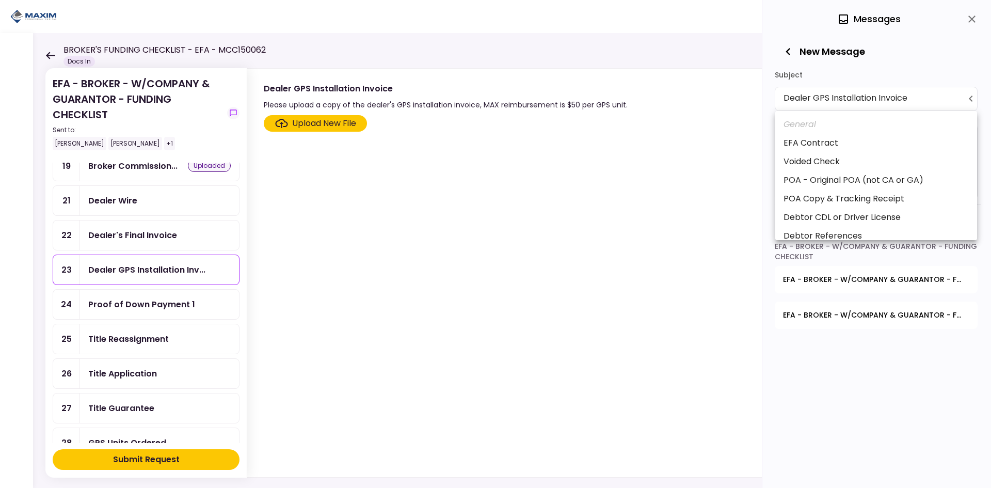
click at [850, 102] on body "**********" at bounding box center [495, 244] width 991 height 488
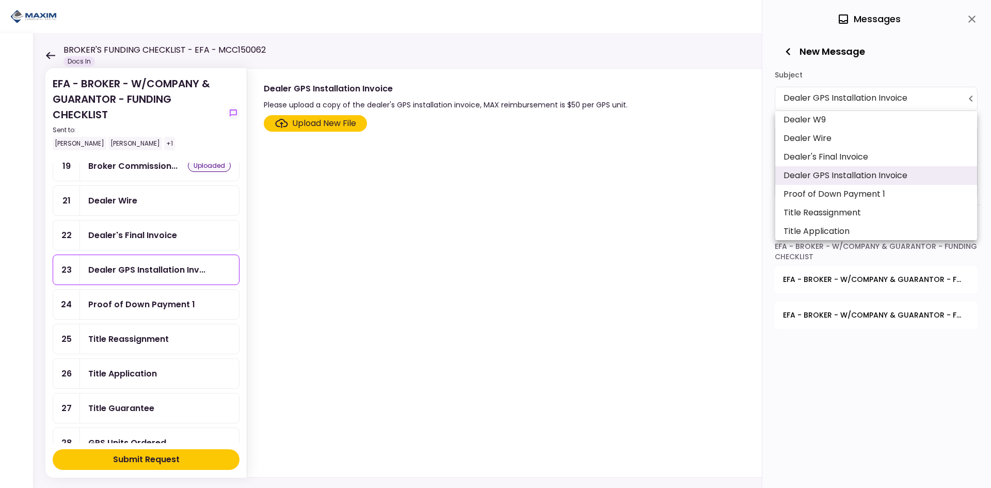
click at [850, 102] on div at bounding box center [495, 244] width 991 height 488
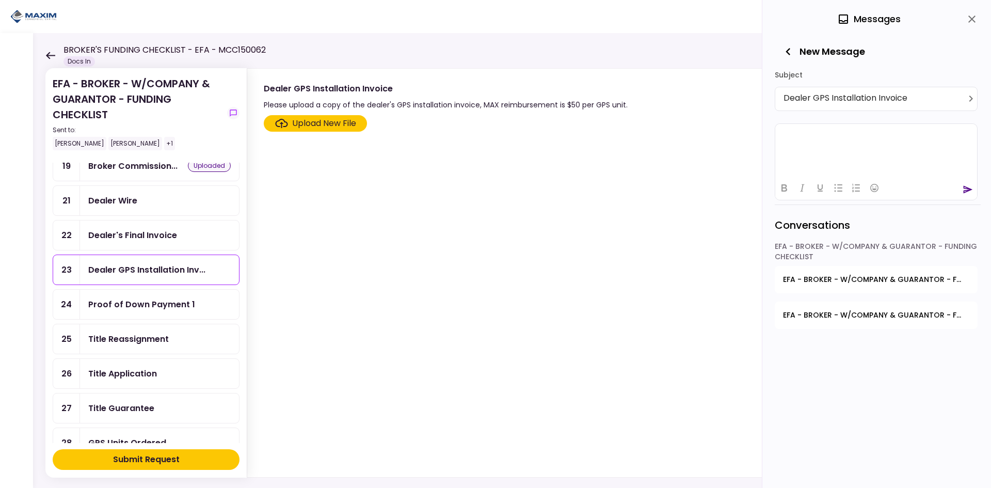
click at [833, 149] on html at bounding box center [876, 135] width 202 height 25
click at [967, 191] on icon "send" at bounding box center [968, 189] width 9 height 8
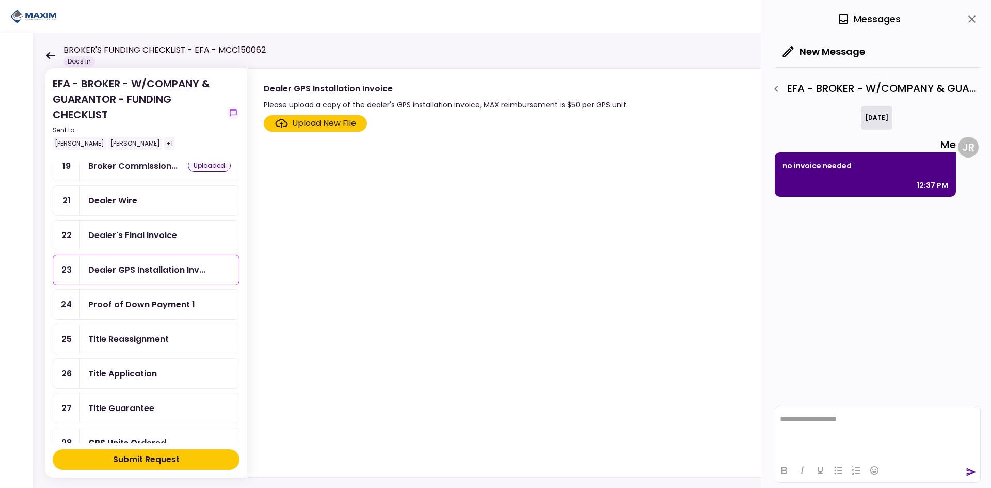
scroll to position [0, 0]
click at [976, 19] on icon "close" at bounding box center [972, 19] width 12 height 12
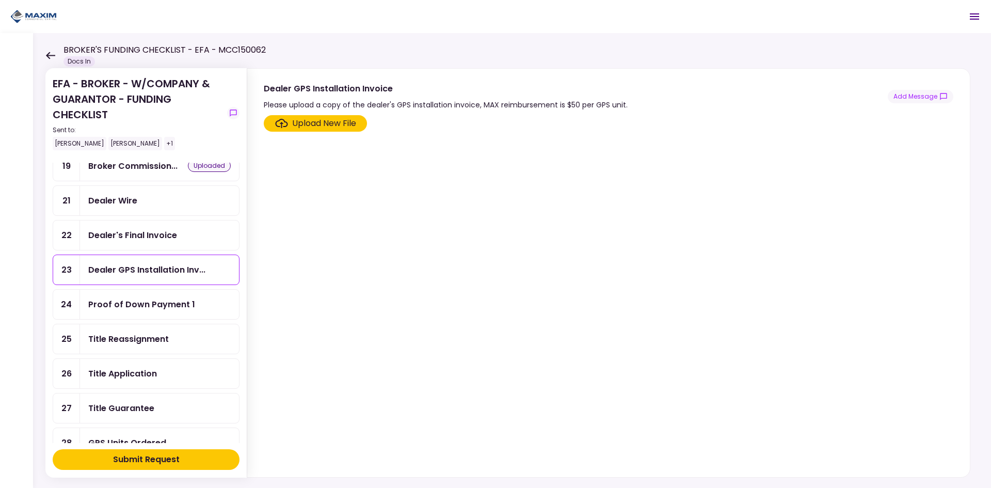
click at [188, 233] on div "Dealer's Final Invoice" at bounding box center [159, 235] width 142 height 13
click at [312, 127] on div "Upload New File" at bounding box center [324, 123] width 64 height 12
click at [0, 0] on input "Upload New File" at bounding box center [0, 0] width 0 height 0
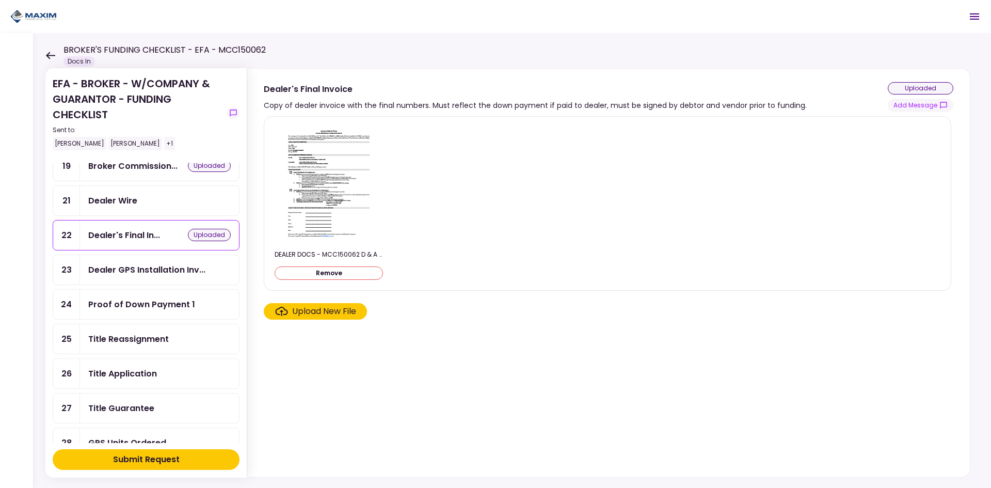
click at [359, 271] on button "Remove" at bounding box center [329, 272] width 108 height 13
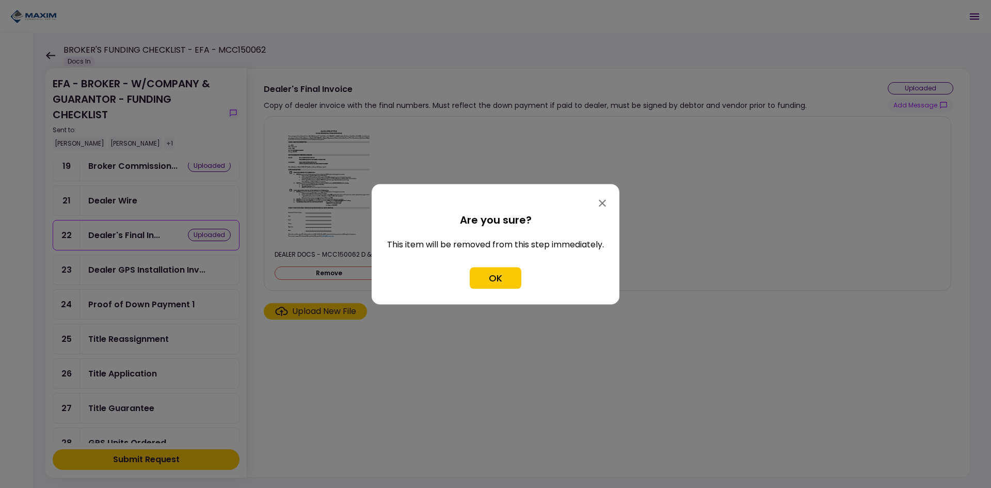
drag, startPoint x: 488, startPoint y: 278, endPoint x: 460, endPoint y: 278, distance: 27.9
click at [488, 278] on button "OK" at bounding box center [496, 278] width 52 height 22
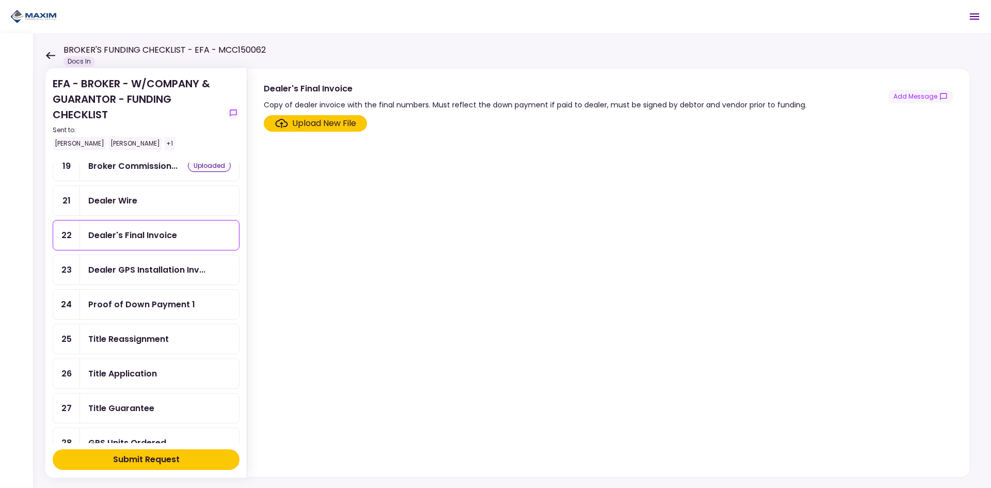
click at [341, 122] on div "Upload New File" at bounding box center [324, 123] width 64 height 12
click at [0, 0] on input "Upload New File" at bounding box center [0, 0] width 0 height 0
click at [358, 120] on label "Upload New File" at bounding box center [315, 123] width 103 height 17
click at [0, 0] on input "Upload New File" at bounding box center [0, 0] width 0 height 0
click at [337, 129] on div "Upload New File" at bounding box center [324, 123] width 64 height 12
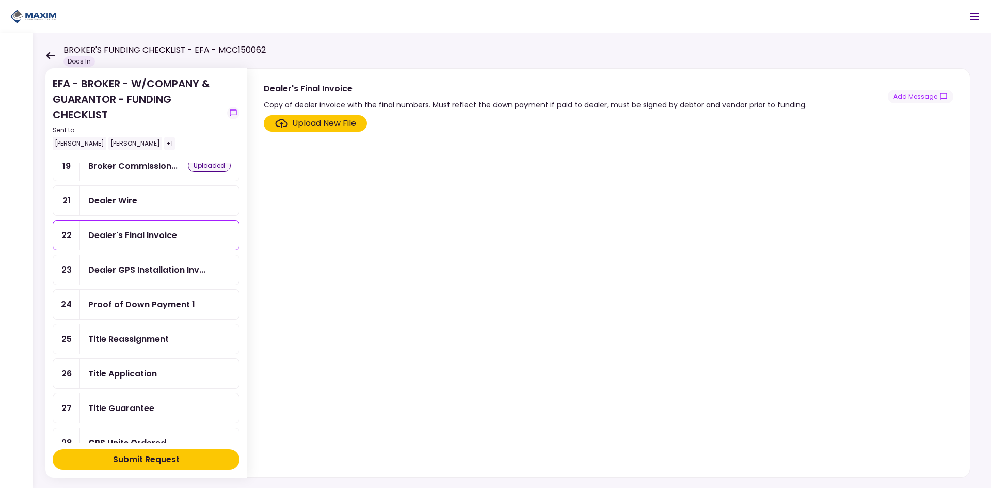
click at [0, 0] on input "Upload New File" at bounding box center [0, 0] width 0 height 0
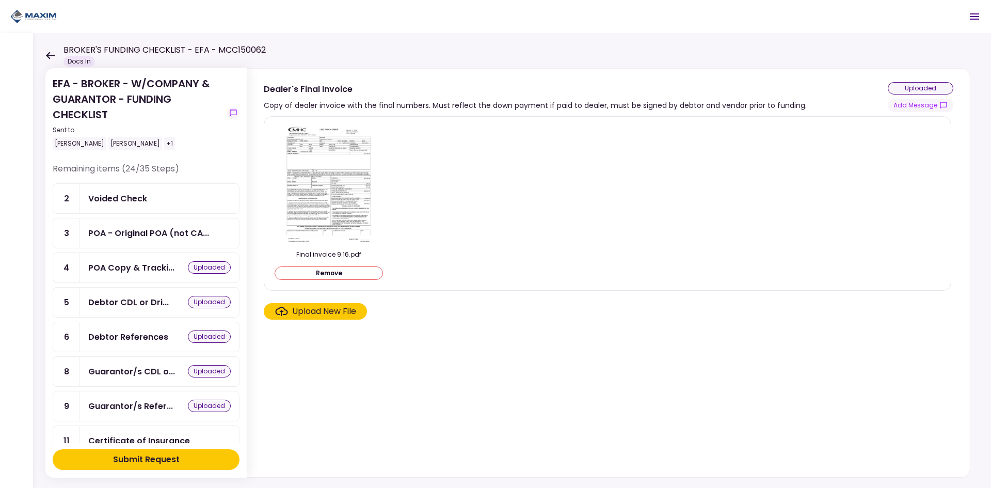
click at [163, 208] on div "Voided Check" at bounding box center [159, 198] width 159 height 29
